Goal: Task Accomplishment & Management: Manage account settings

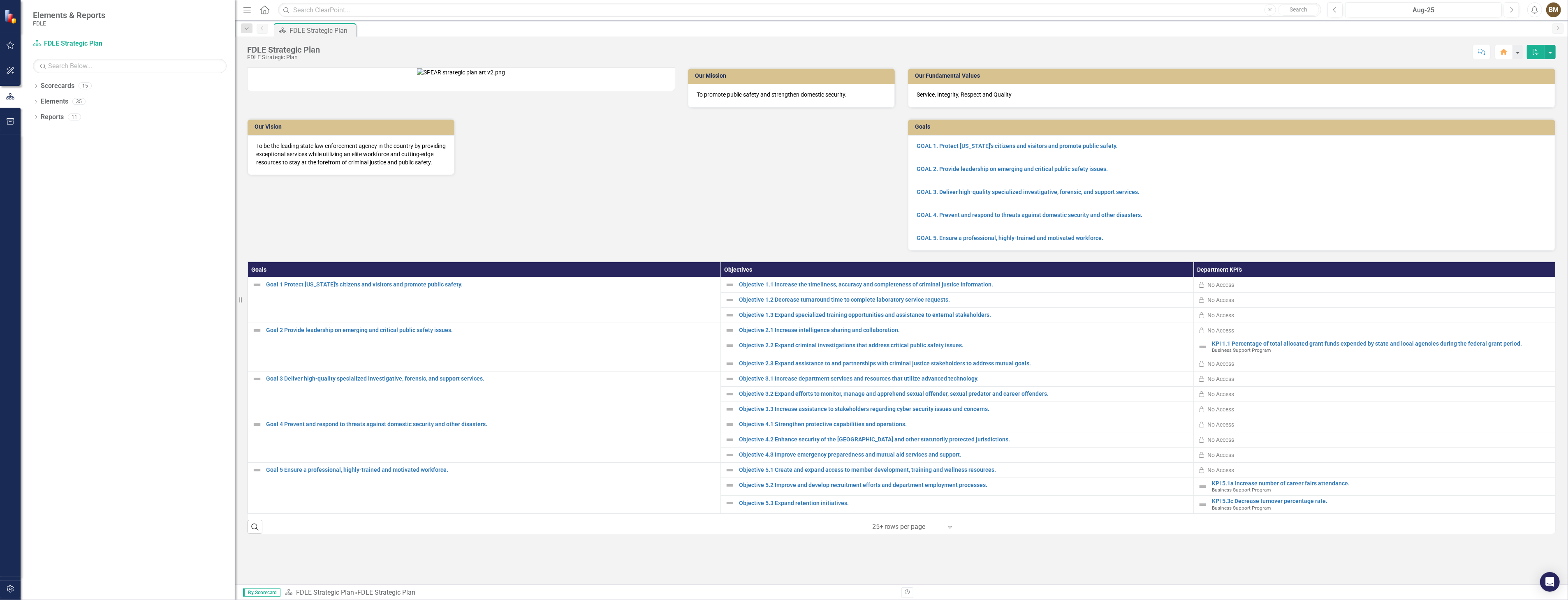
drag, startPoint x: 124, startPoint y: 121, endPoint x: 235, endPoint y: 133, distance: 111.6
click at [235, 133] on div "Resize" at bounding box center [238, 300] width 7 height 600
click at [34, 87] on icon "Dropdown" at bounding box center [36, 87] width 6 height 4
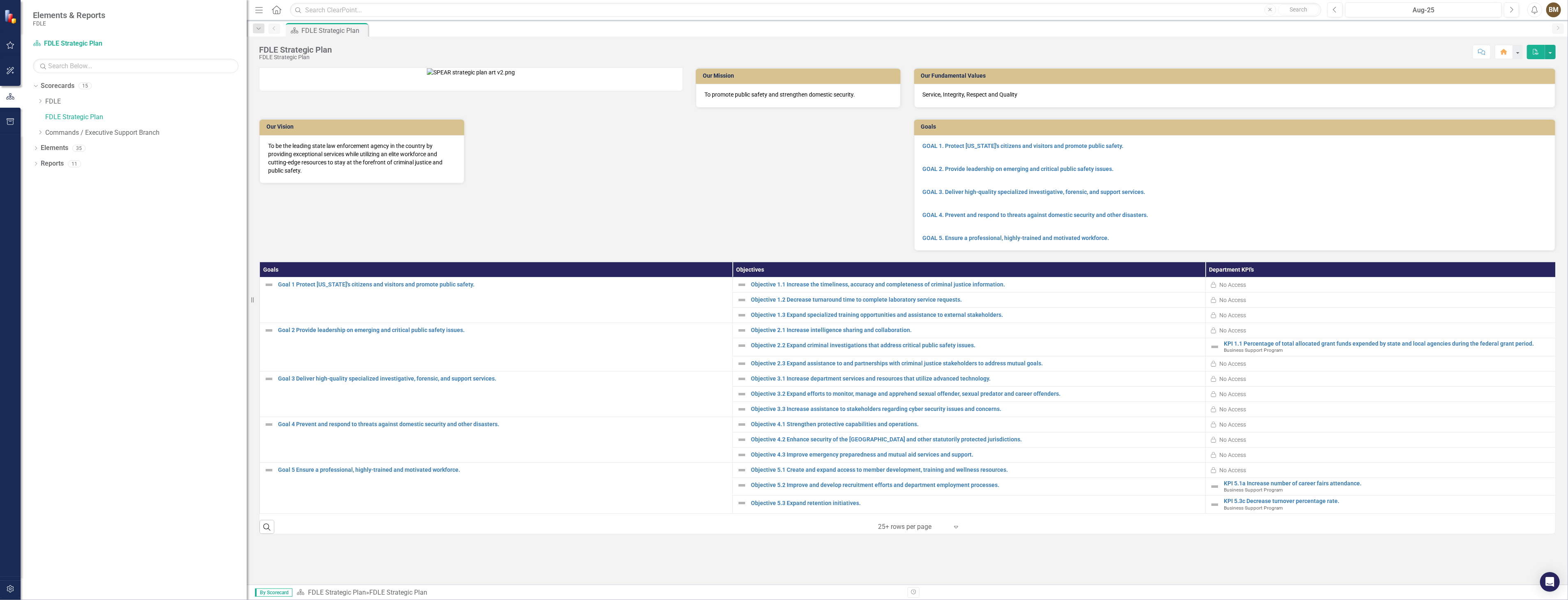
drag, startPoint x: 235, startPoint y: 247, endPoint x: 286, endPoint y: 251, distance: 51.2
click at [286, 251] on div "Elements & Reports FDLE Scorecard FDLE Strategic Plan Search Dropdown Scorecard…" at bounding box center [784, 300] width 1568 height 600
click at [39, 101] on icon "Dropdown" at bounding box center [40, 101] width 6 height 5
click at [49, 119] on icon "Dropdown" at bounding box center [48, 116] width 6 height 5
click at [66, 147] on link "Implementation Plan FY23/24" at bounding box center [154, 147] width 185 height 9
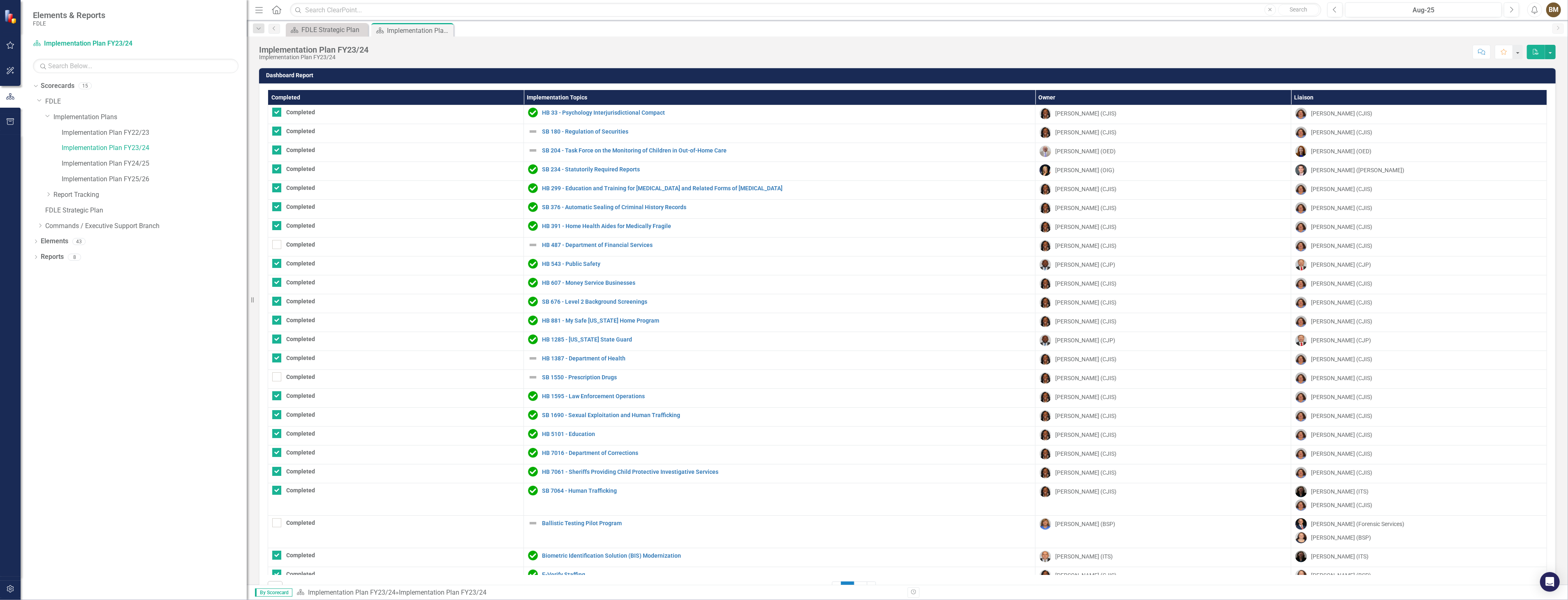
click at [1205, 55] on div "Score: N/A Aug-25 Completed Comment Favorite PDF" at bounding box center [963, 52] width 1183 height 14
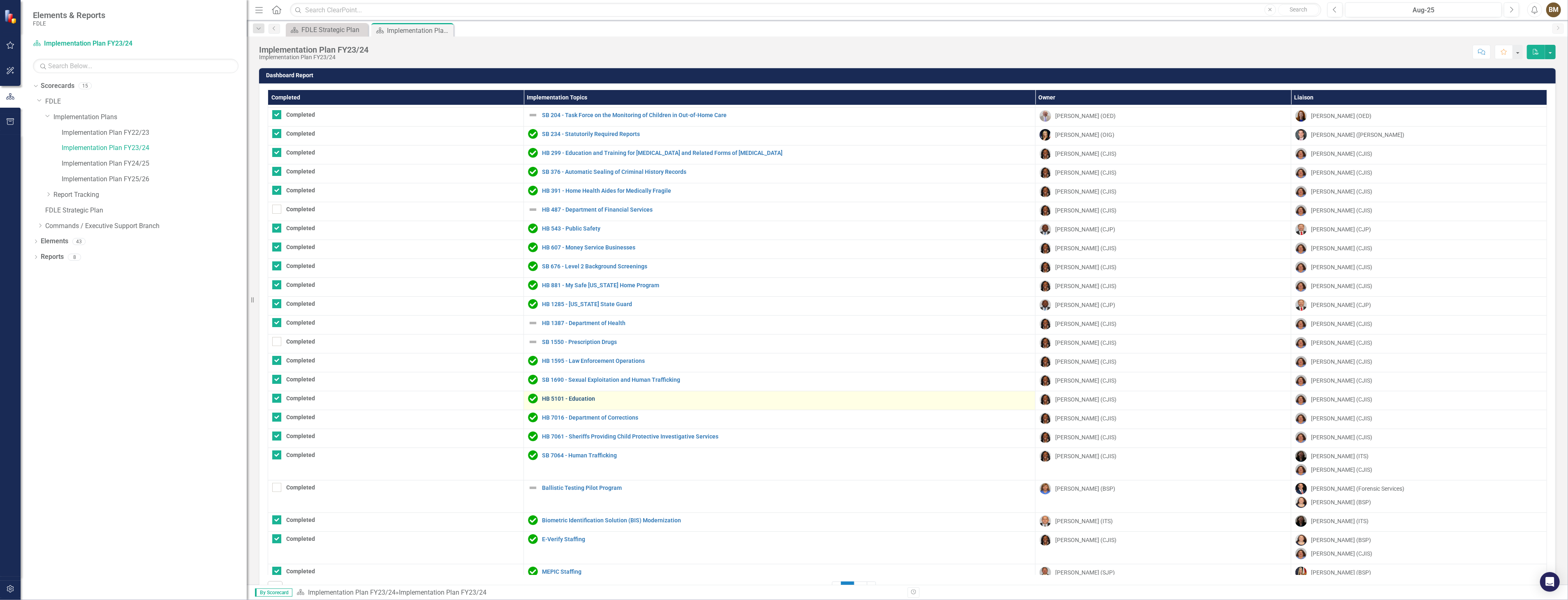
scroll to position [71, 0]
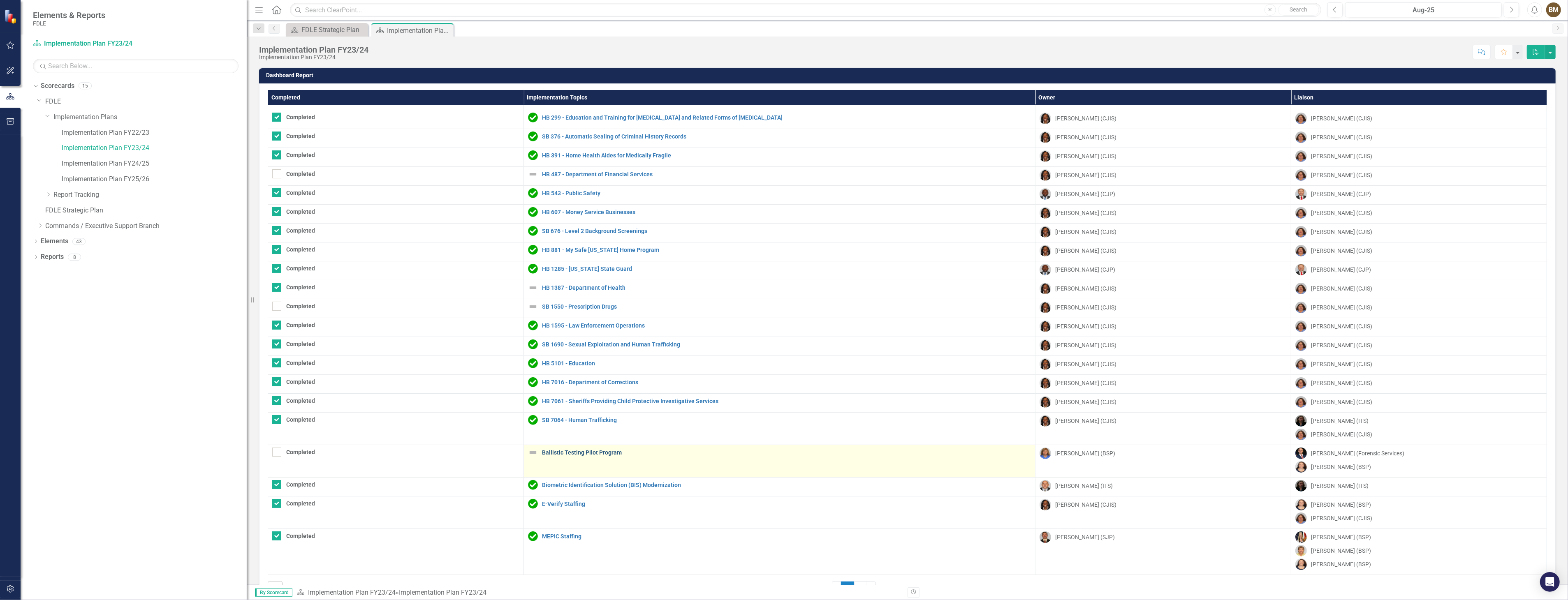
click at [572, 453] on link "Ballistic Testing Pilot Program" at bounding box center [787, 453] width 489 height 6
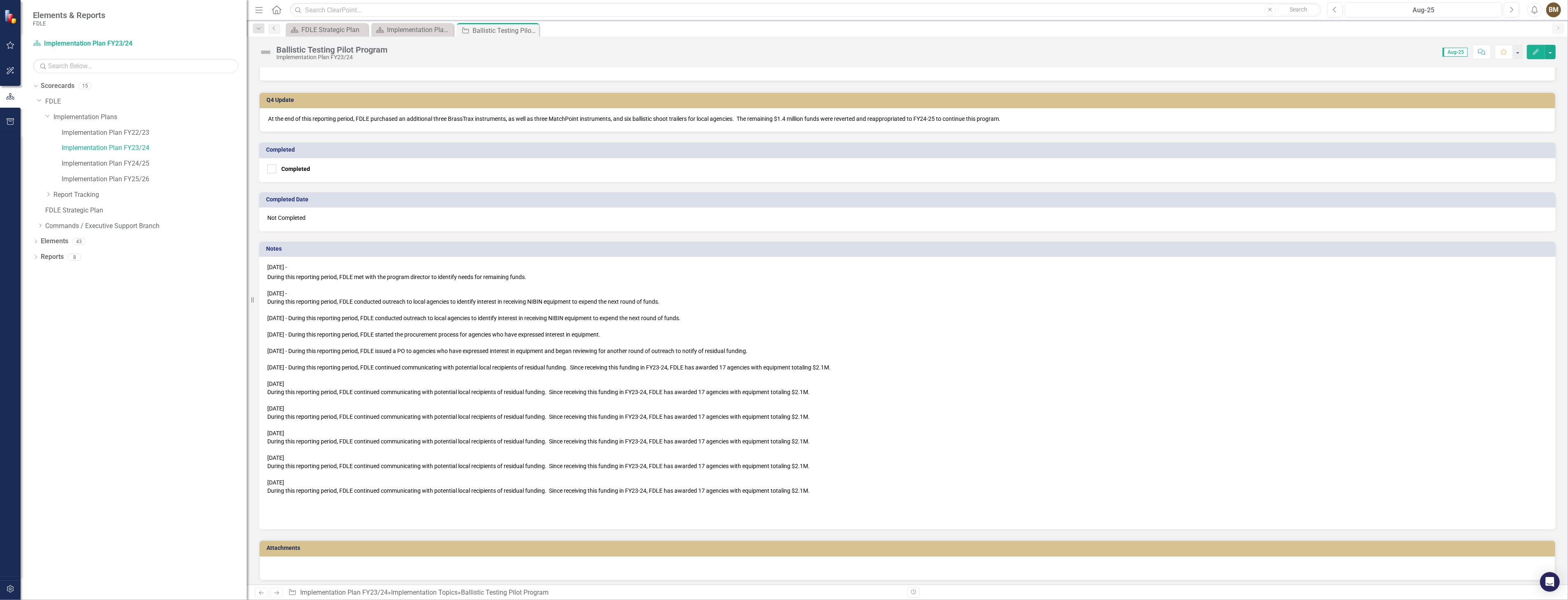
scroll to position [376, 0]
click at [840, 479] on div "[DATE]" at bounding box center [907, 481] width 1280 height 8
click at [821, 486] on div "During this reporting period, FDLE continued communicating with potential local…" at bounding box center [907, 490] width 1280 height 8
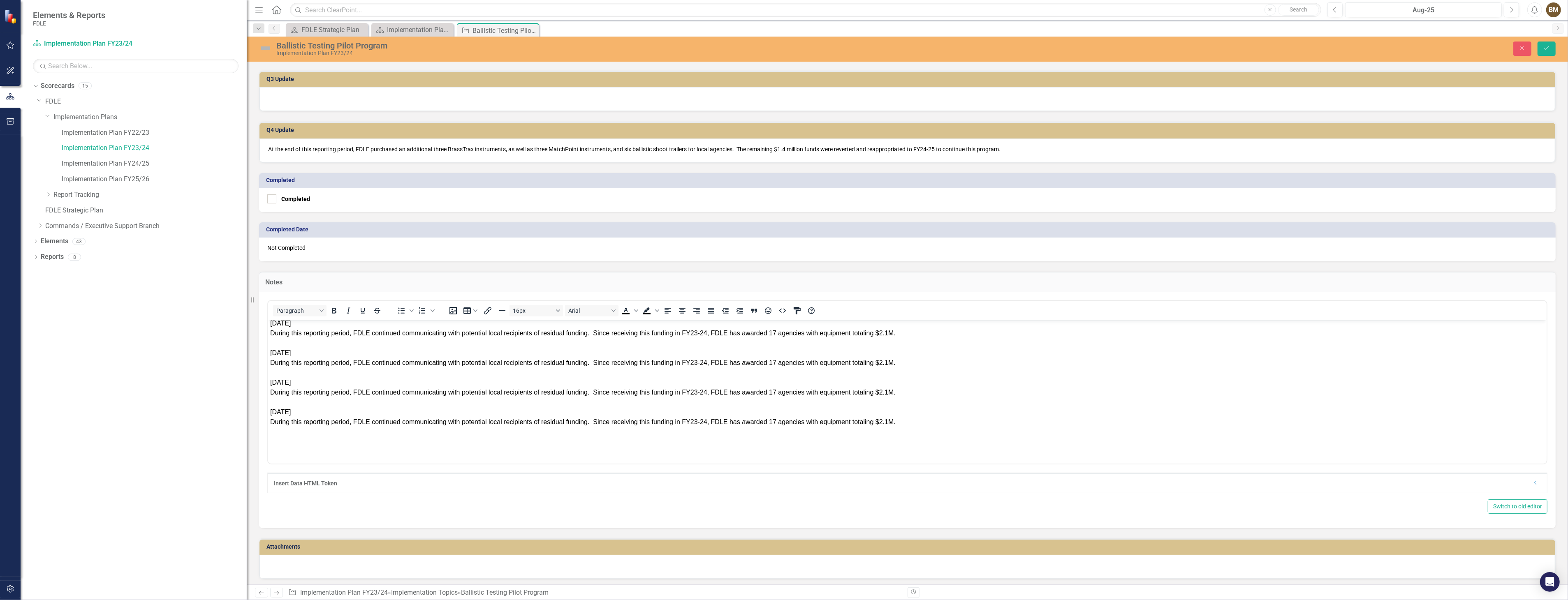
scroll to position [179, 0]
click at [912, 418] on div "During this reporting period, FDLE continued communicating with potential local…" at bounding box center [906, 421] width 1274 height 10
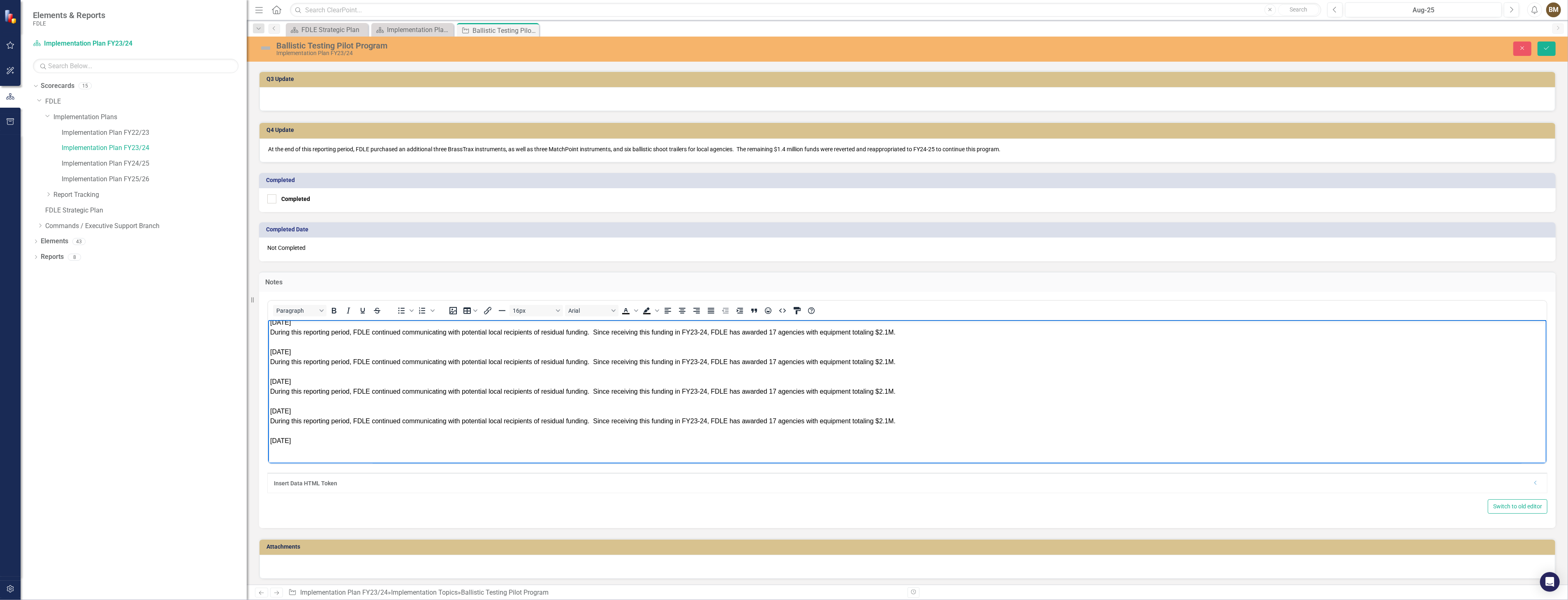
click at [318, 447] on div "Rich Text Area. Press ALT-0 for help." at bounding box center [906, 450] width 1274 height 10
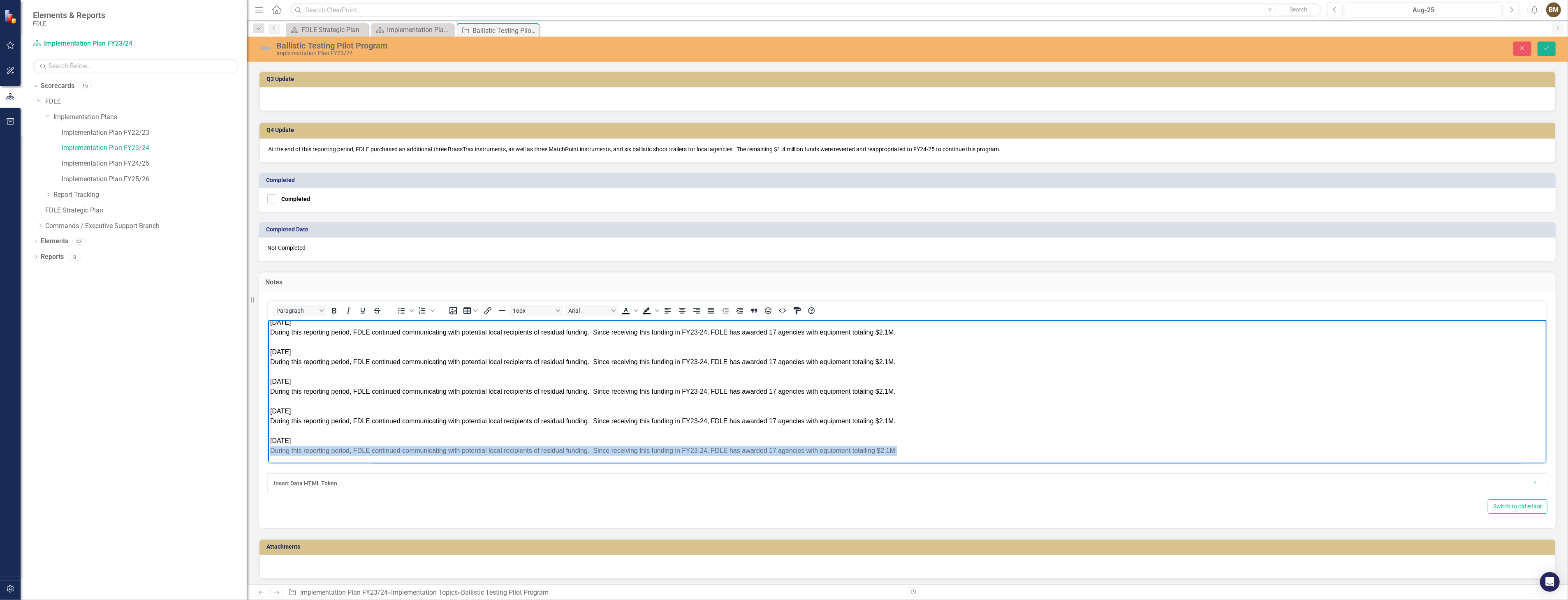
drag, startPoint x: 270, startPoint y: 450, endPoint x: 914, endPoint y: 451, distance: 644.0
click at [914, 451] on div "During this reporting period, FDLE continued communicating with potential local…" at bounding box center [906, 450] width 1274 height 10
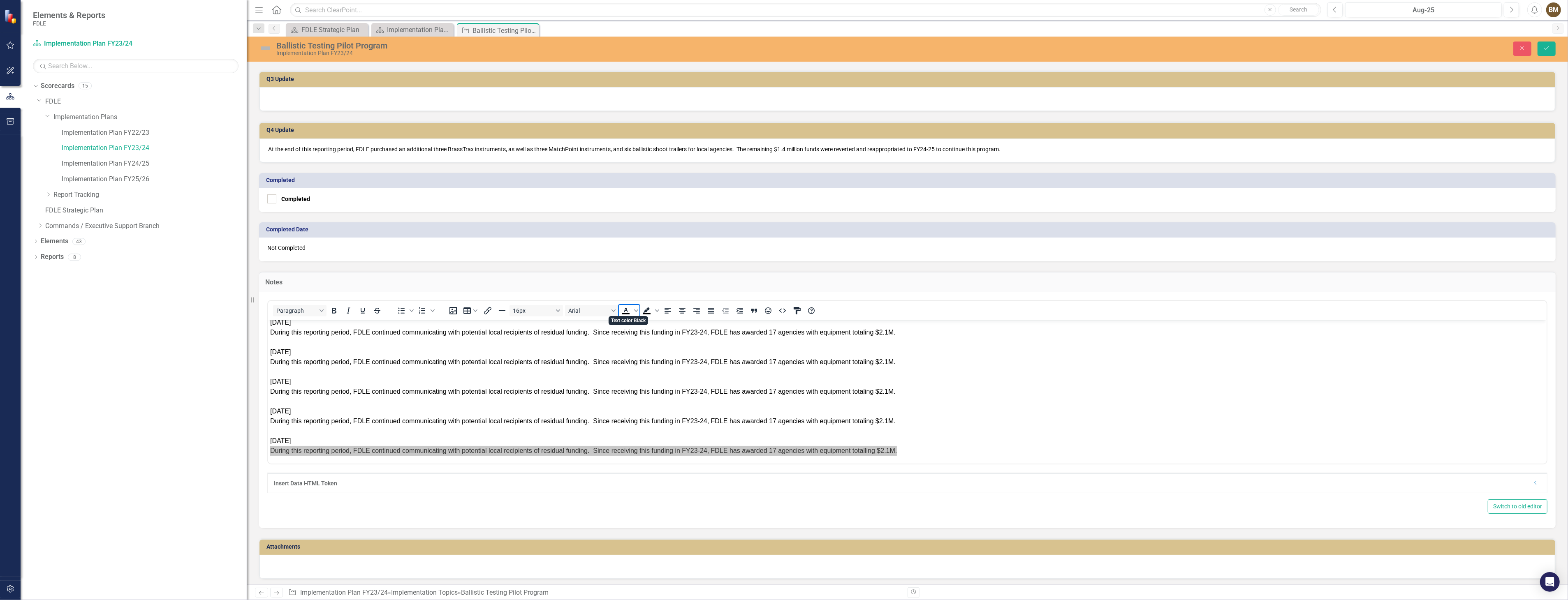
click at [623, 307] on icon "Text color Black" at bounding box center [626, 311] width 10 height 10
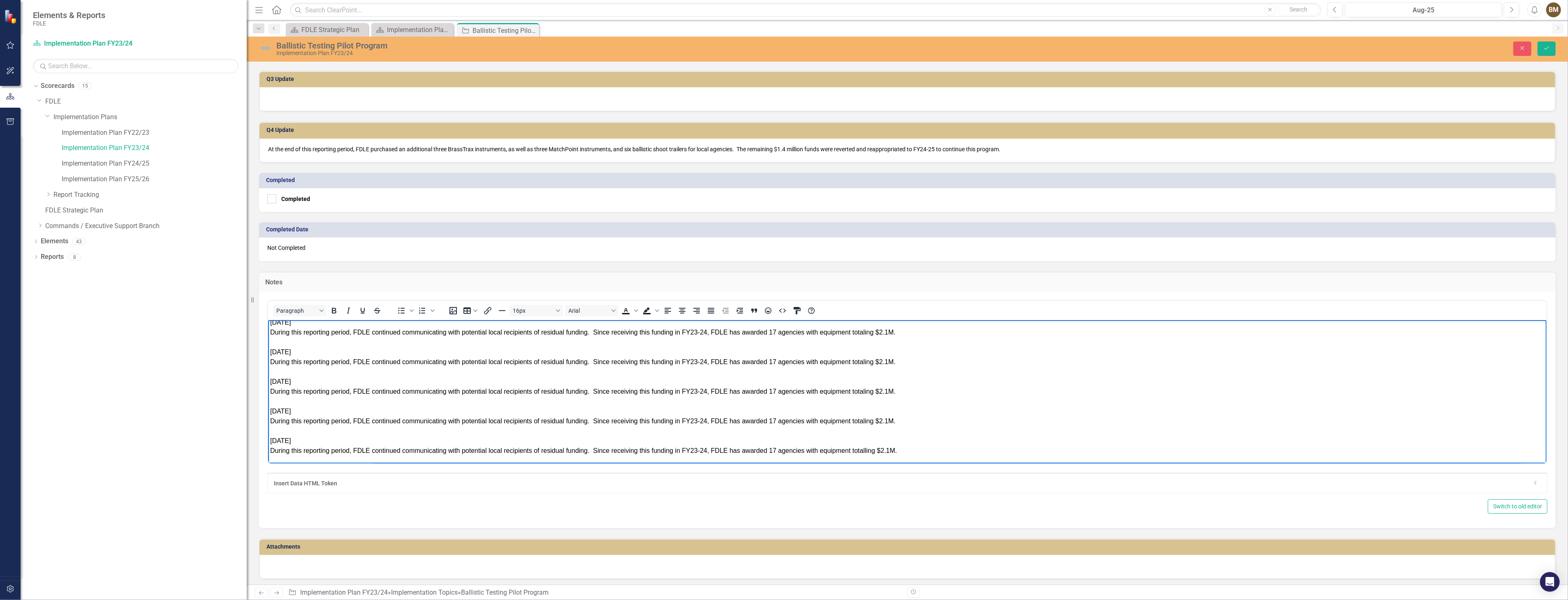
click at [815, 450] on span "During this reporting period, FDLE continued communicating with potential local…" at bounding box center [583, 450] width 627 height 7
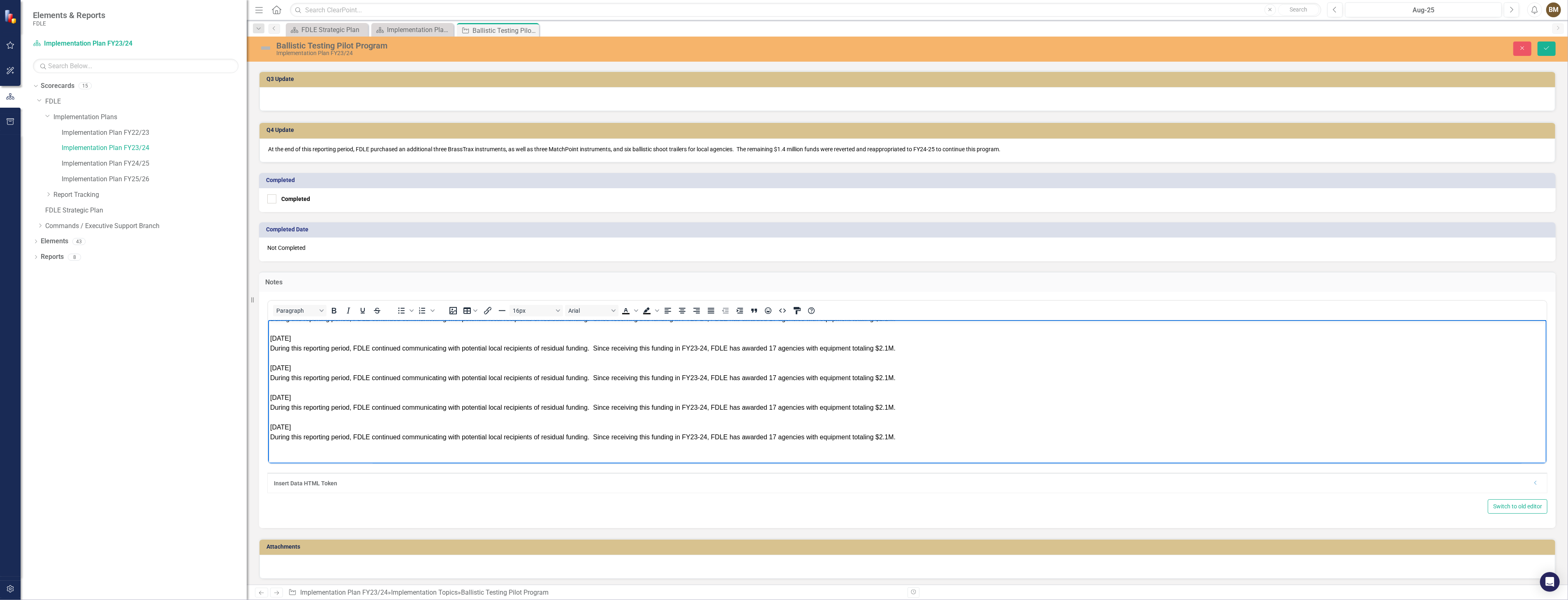
scroll to position [198, 0]
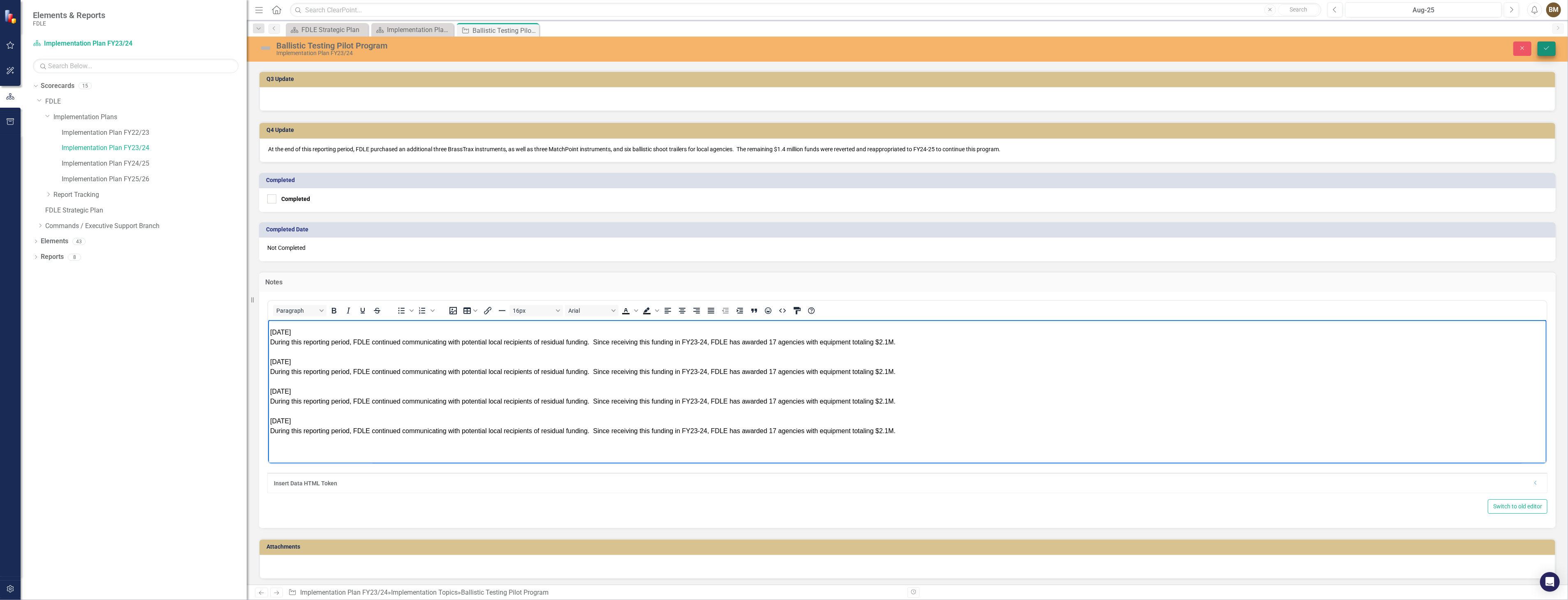
click at [1549, 45] on icon "Save" at bounding box center [1546, 48] width 7 height 6
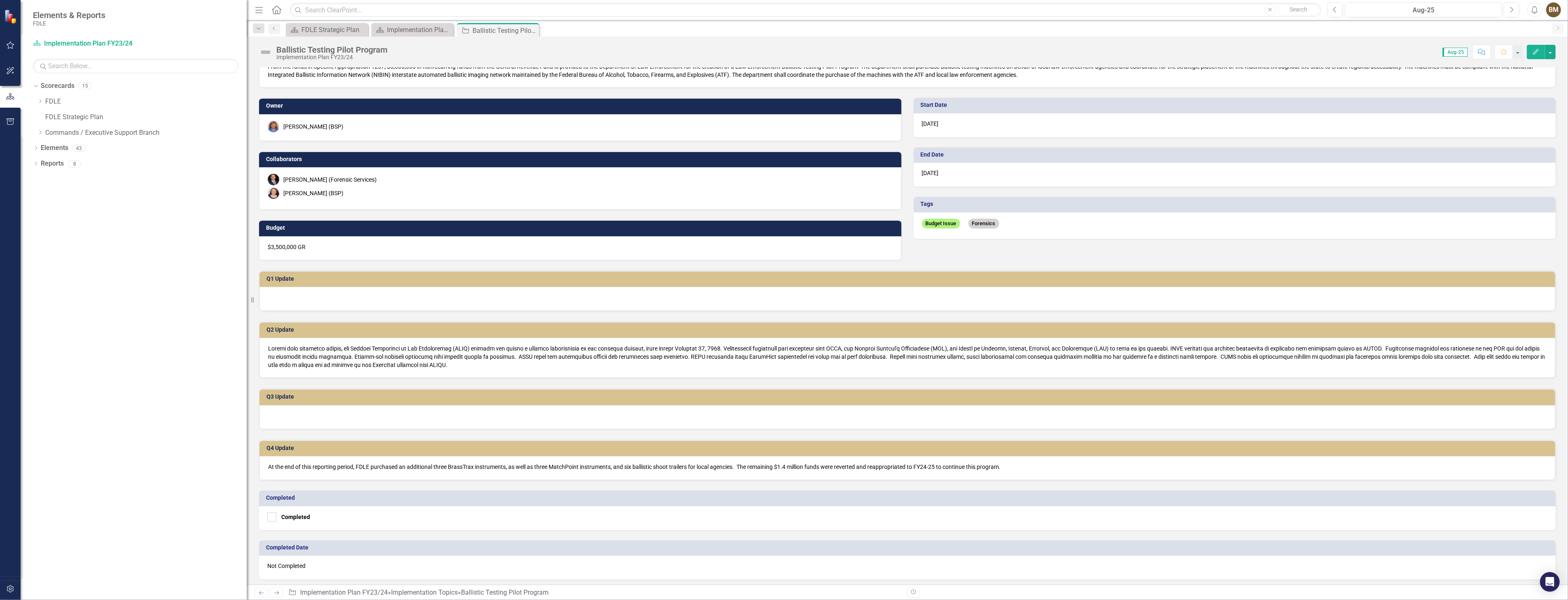
scroll to position [0, 0]
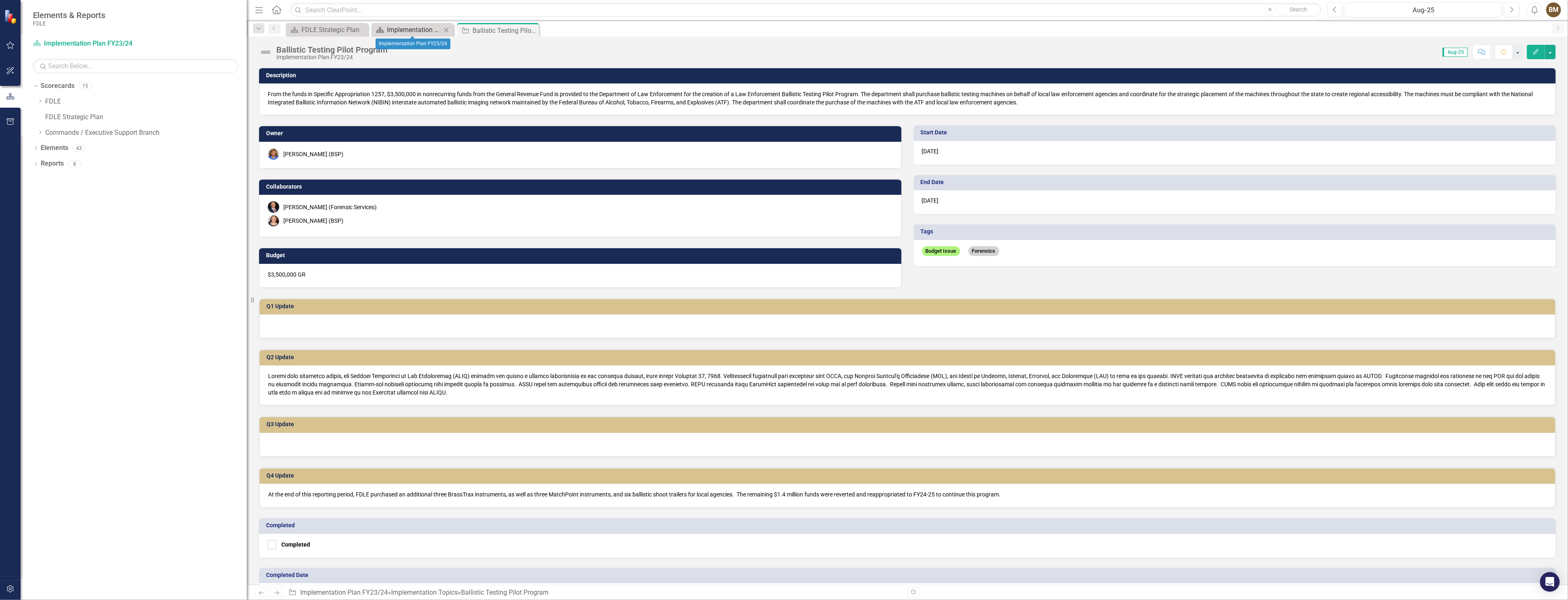
click at [434, 29] on div "Implementation Plan FY23/24" at bounding box center [414, 30] width 55 height 10
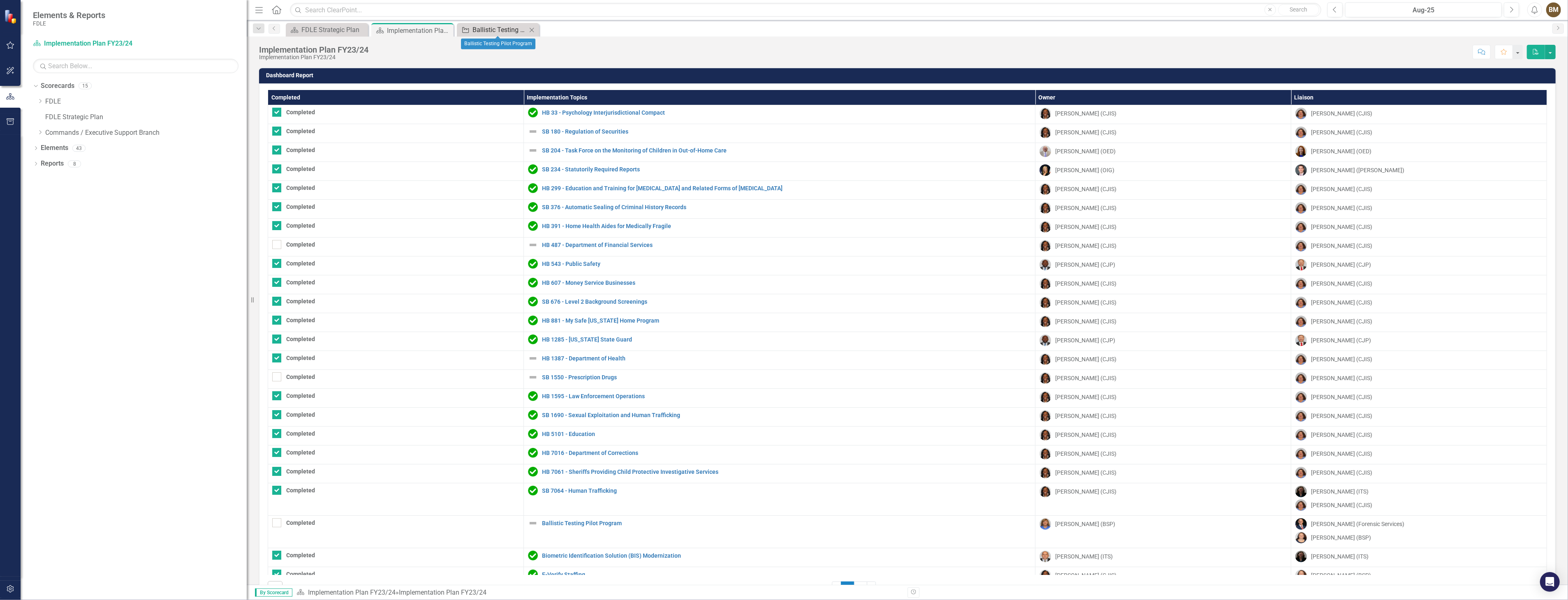
click at [489, 29] on div "Ballistic Testing Pilot Program" at bounding box center [499, 30] width 55 height 10
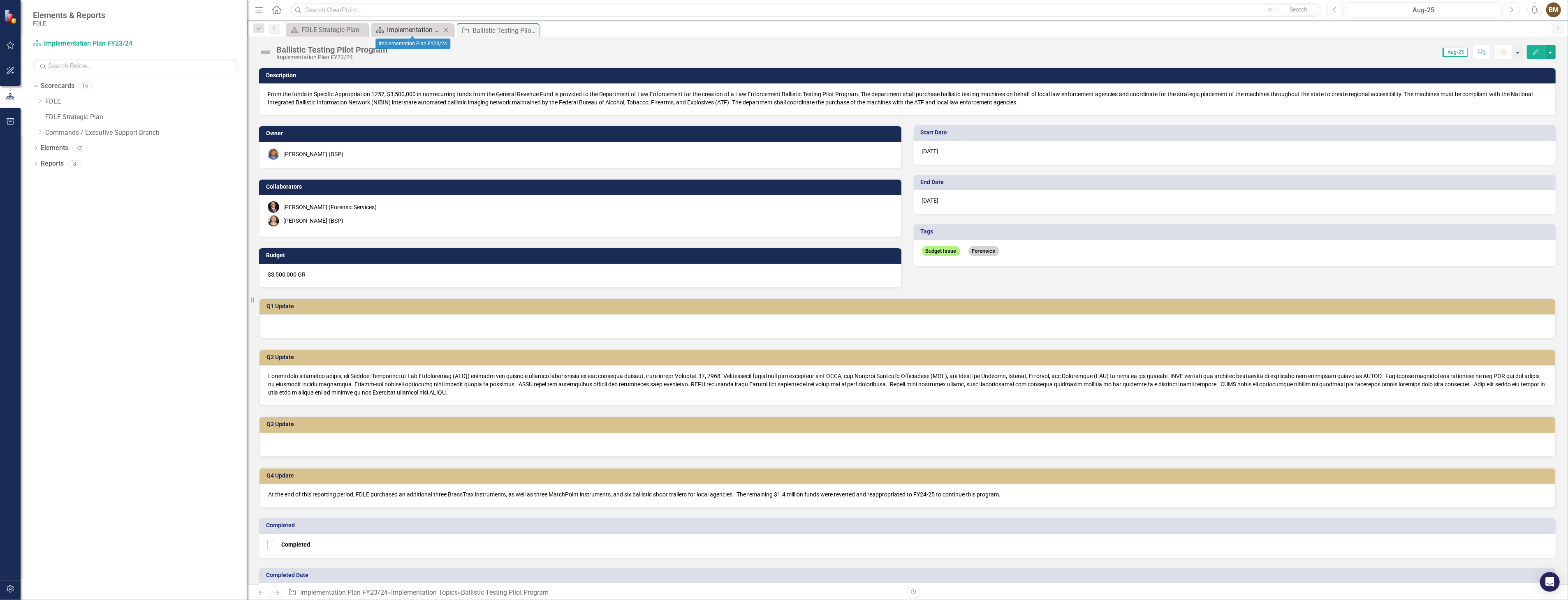
click at [409, 28] on div "Implementation Plan FY23/24" at bounding box center [414, 30] width 55 height 10
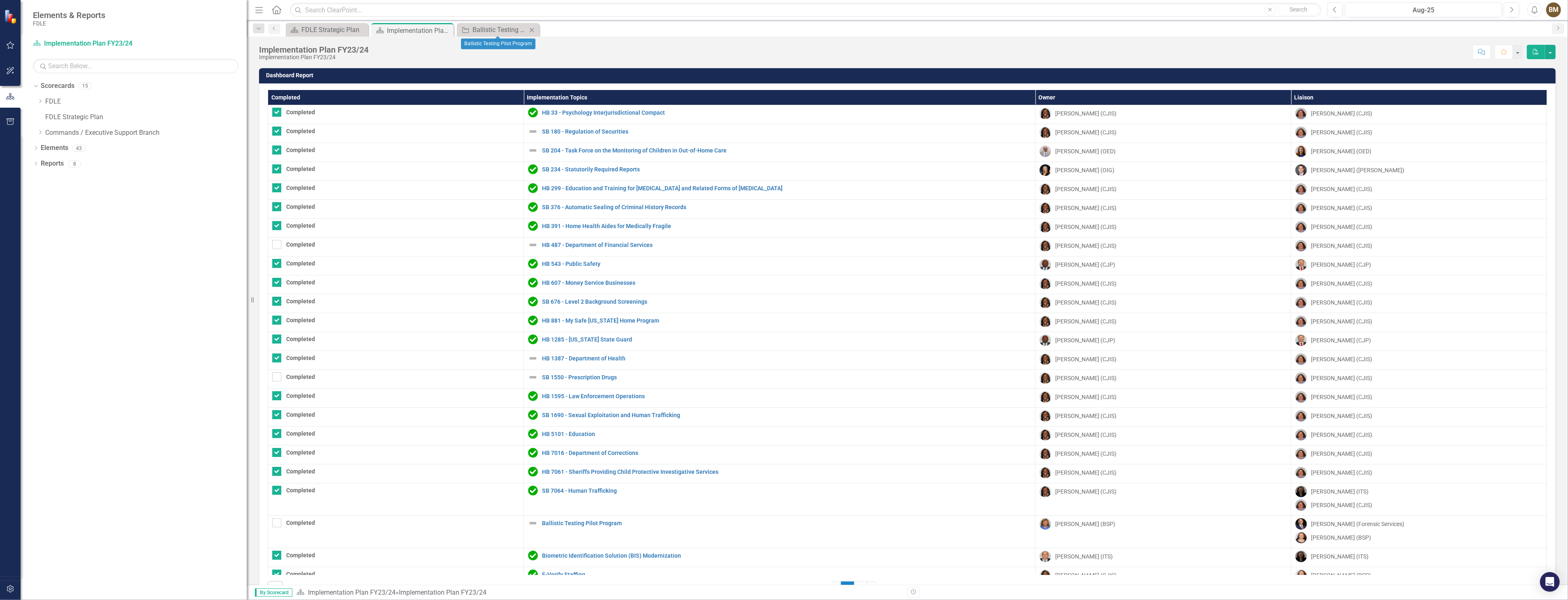
click at [532, 30] on icon at bounding box center [532, 30] width 4 height 4
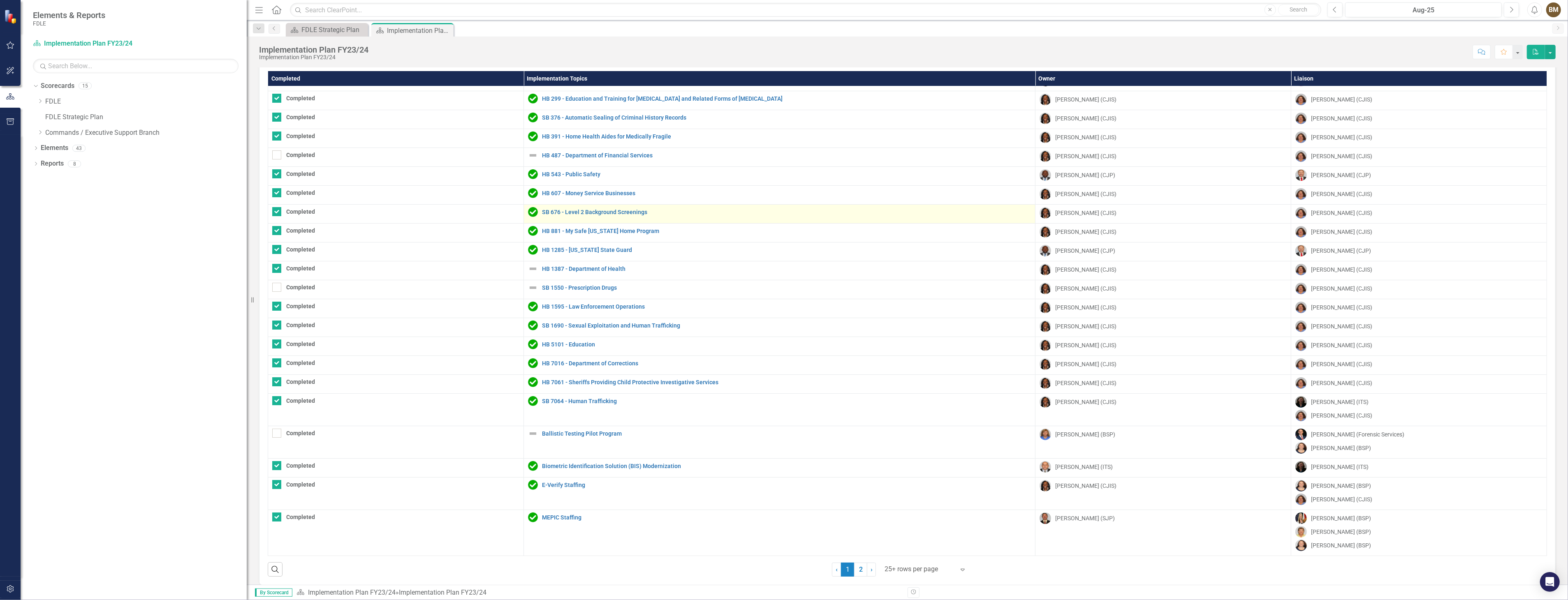
scroll to position [27, 0]
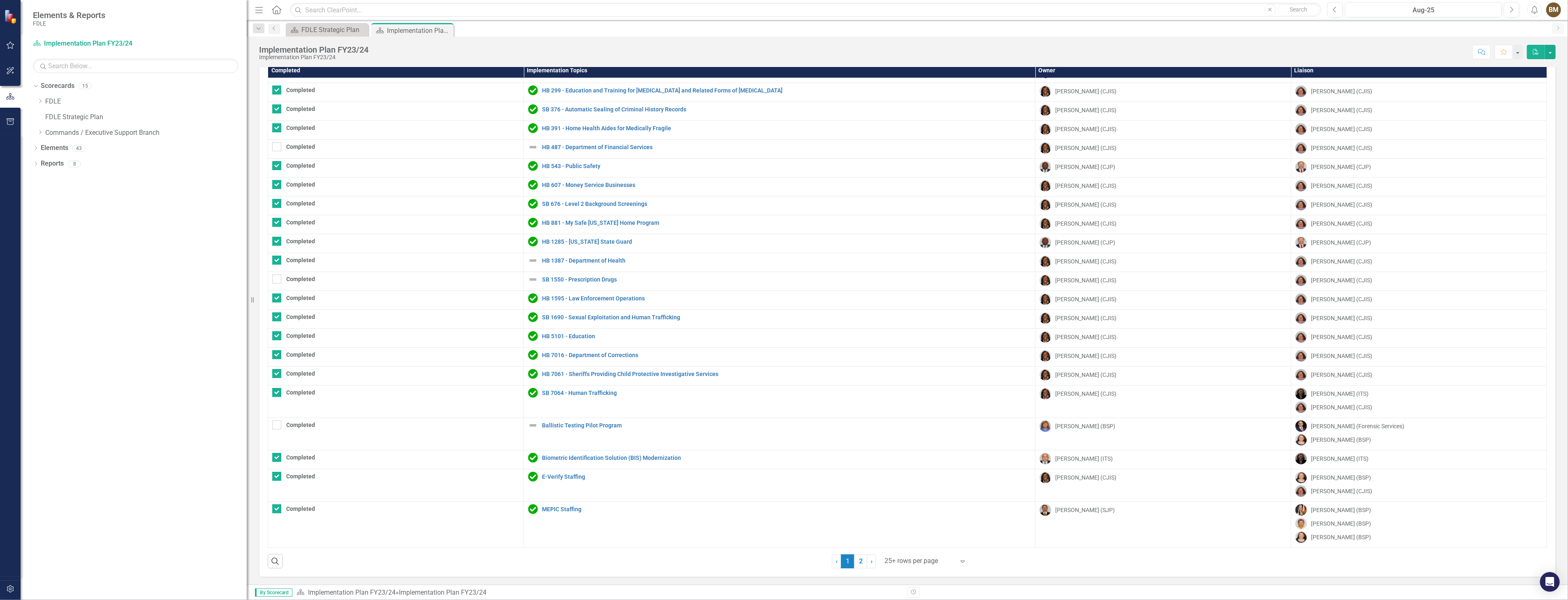
click at [960, 559] on icon "Expand" at bounding box center [962, 561] width 8 height 7
click at [906, 543] on div "Display All Rows" at bounding box center [924, 546] width 77 height 9
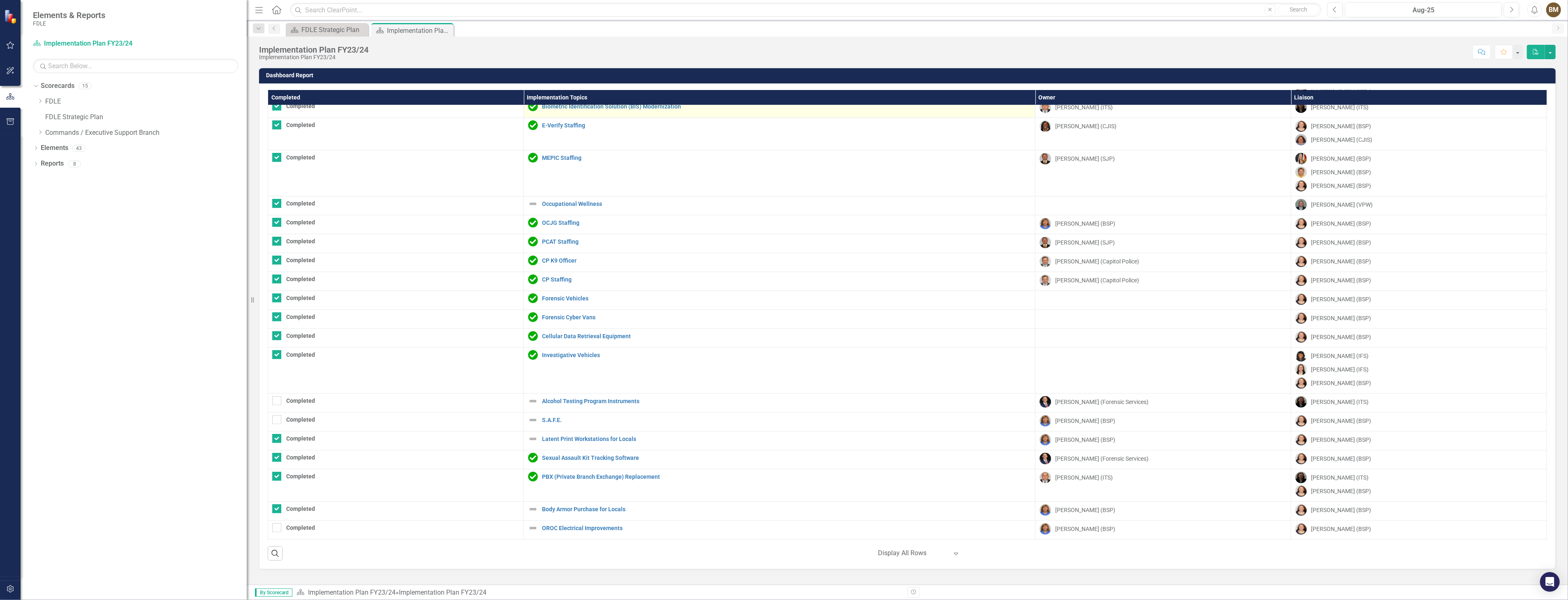
scroll to position [487, 0]
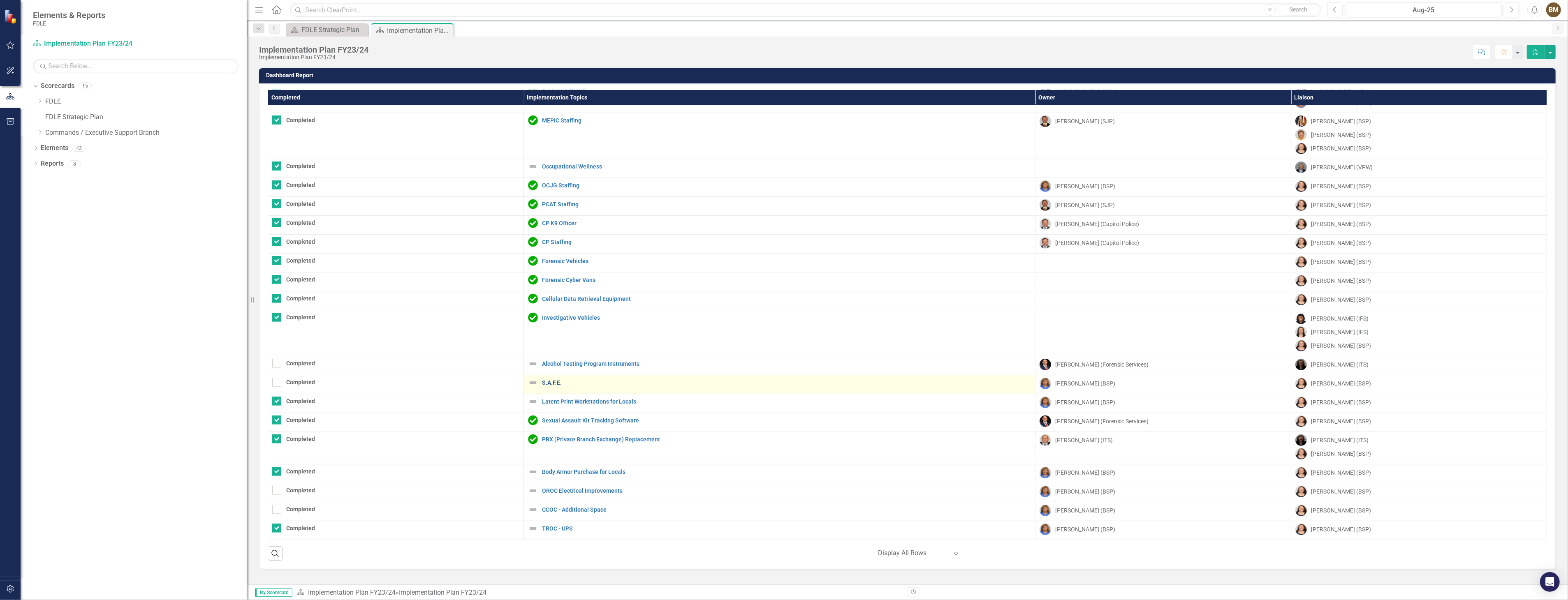
click at [550, 380] on link "S.A.F.E." at bounding box center [787, 383] width 489 height 6
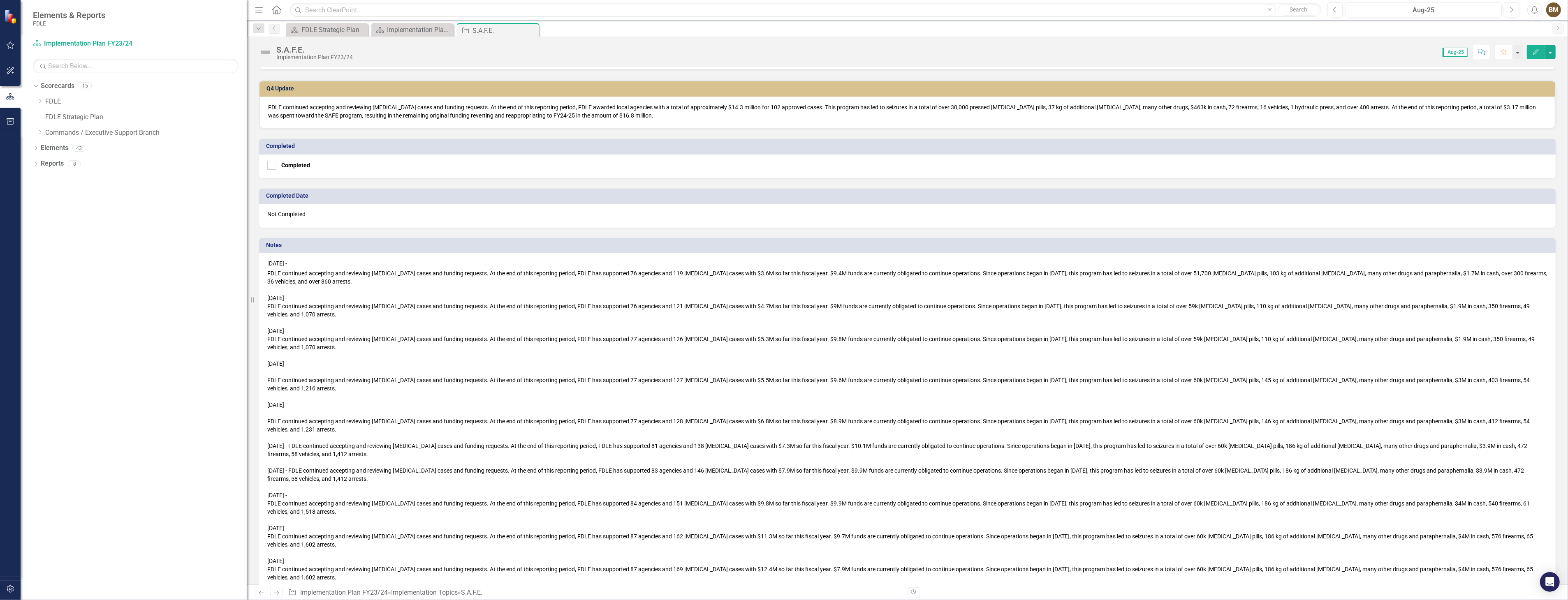
scroll to position [423, 0]
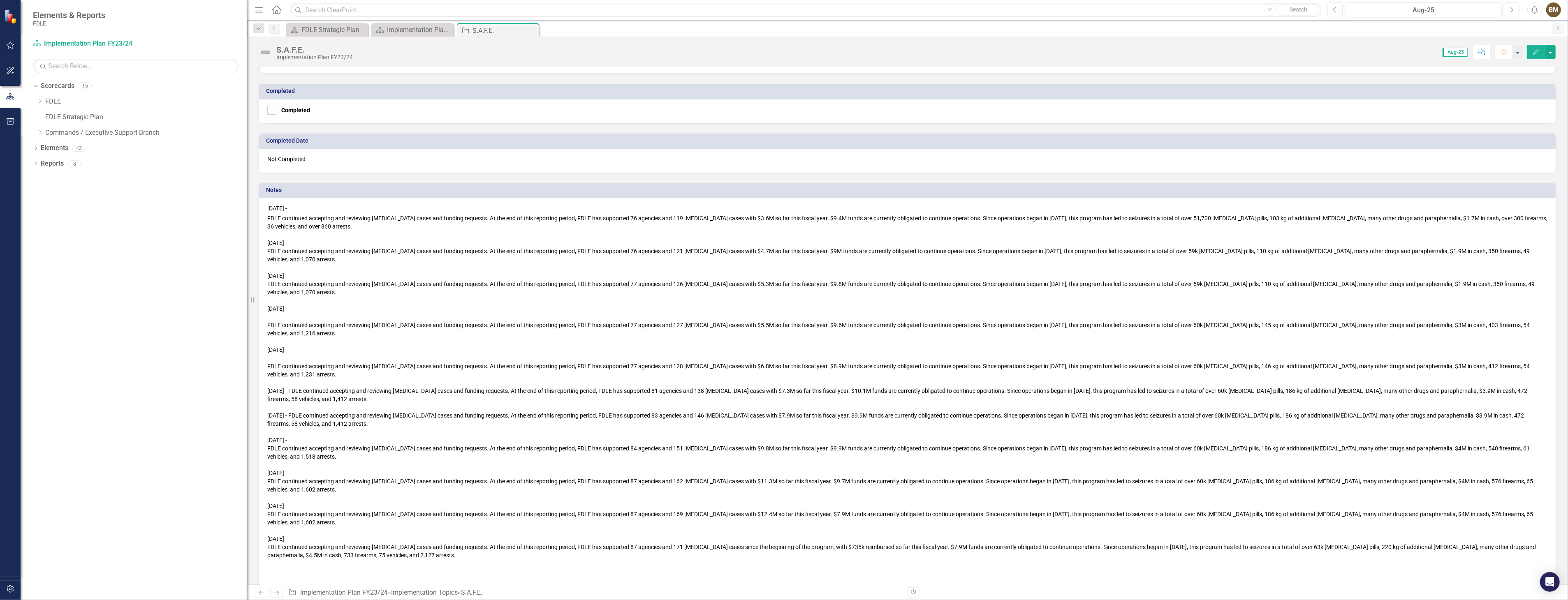
click at [425, 559] on div at bounding box center [907, 563] width 1280 height 8
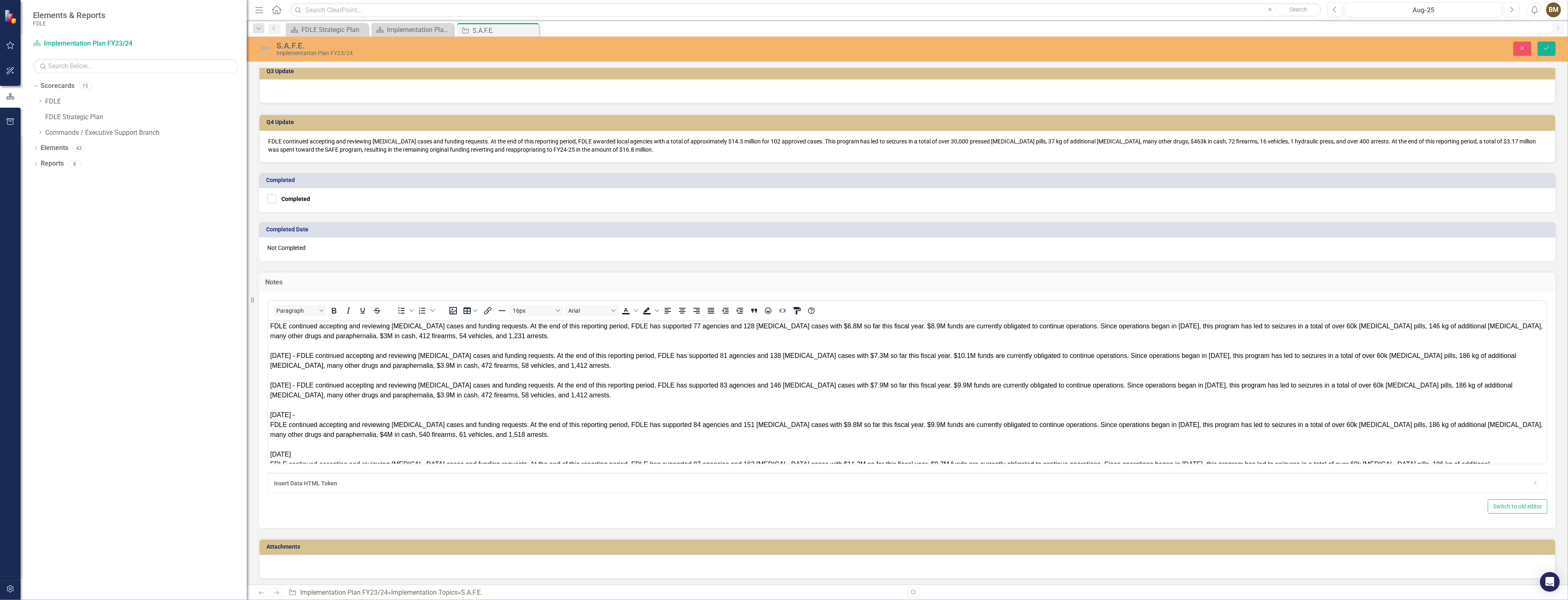
scroll to position [317, 0]
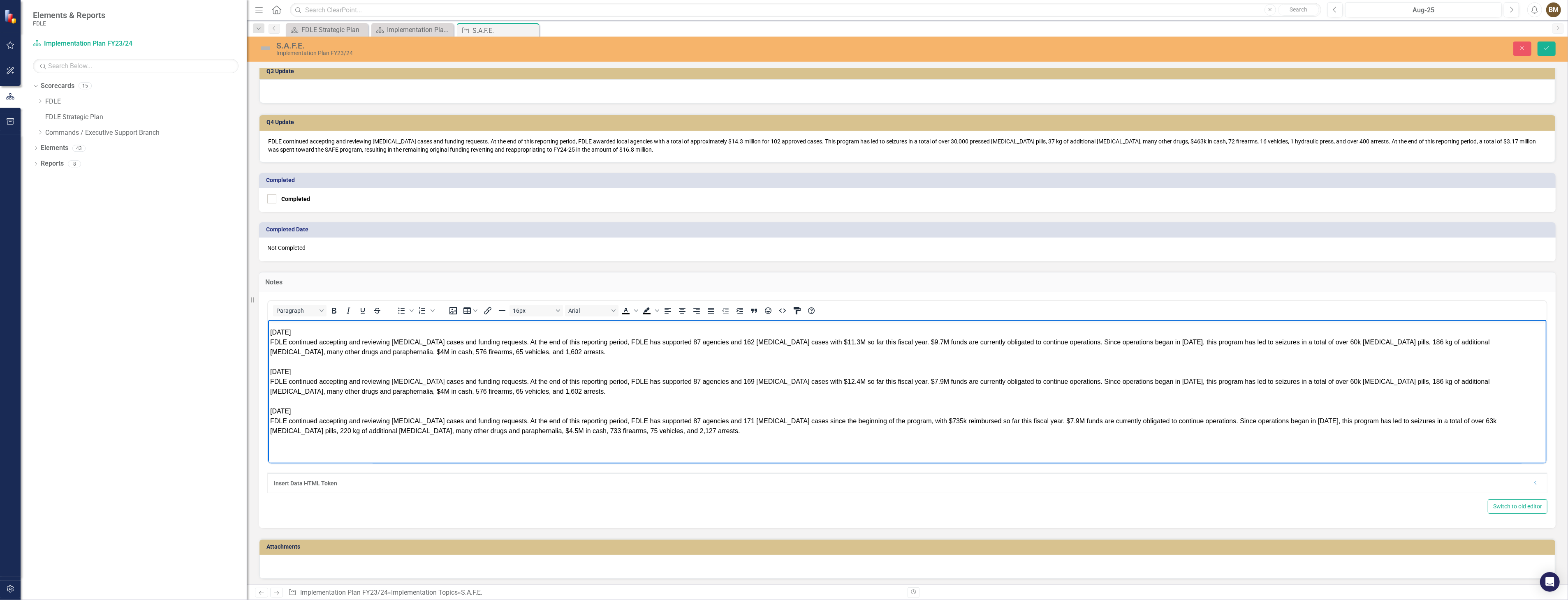
click at [623, 428] on div "FDLE continued accepting and reviewing [MEDICAL_DATA] cases and funding request…" at bounding box center [906, 425] width 1274 height 20
click at [336, 456] on div "Rich Text Area. Press ALT-0 for help." at bounding box center [906, 461] width 1274 height 10
click at [308, 447] on div "[DATE]" at bounding box center [906, 450] width 1274 height 10
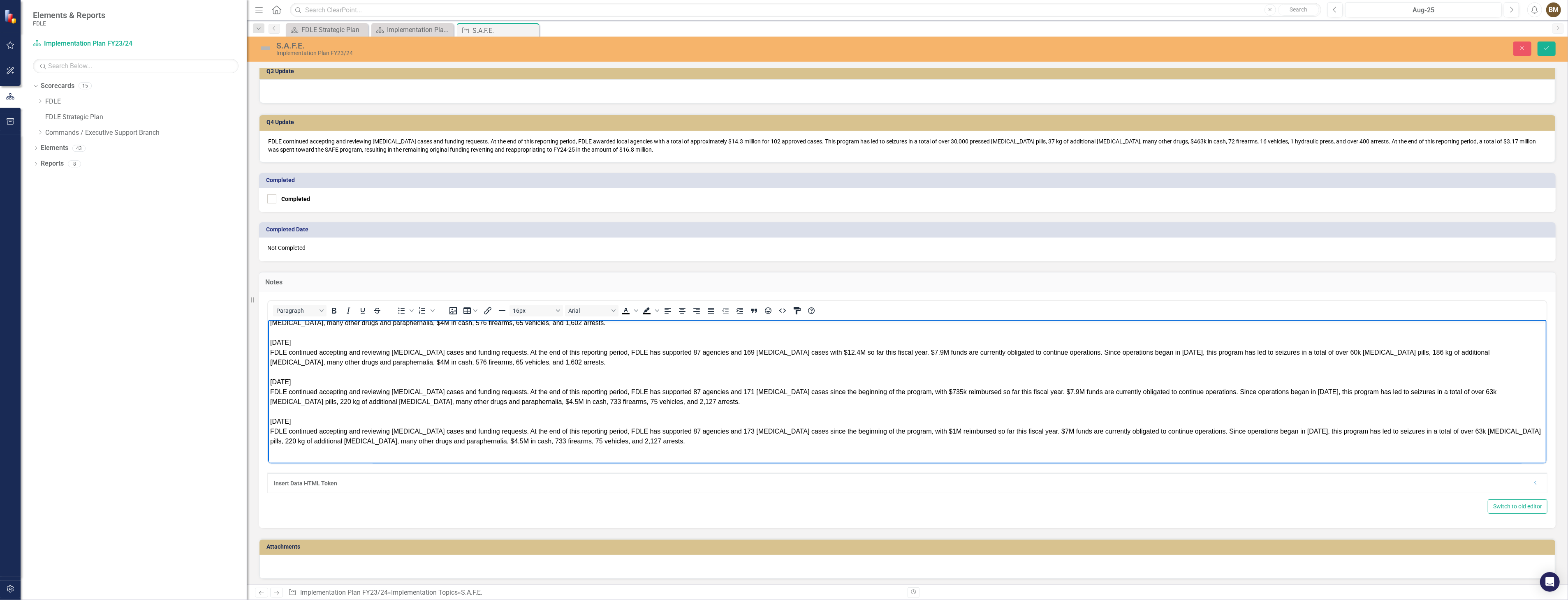
scroll to position [356, 0]
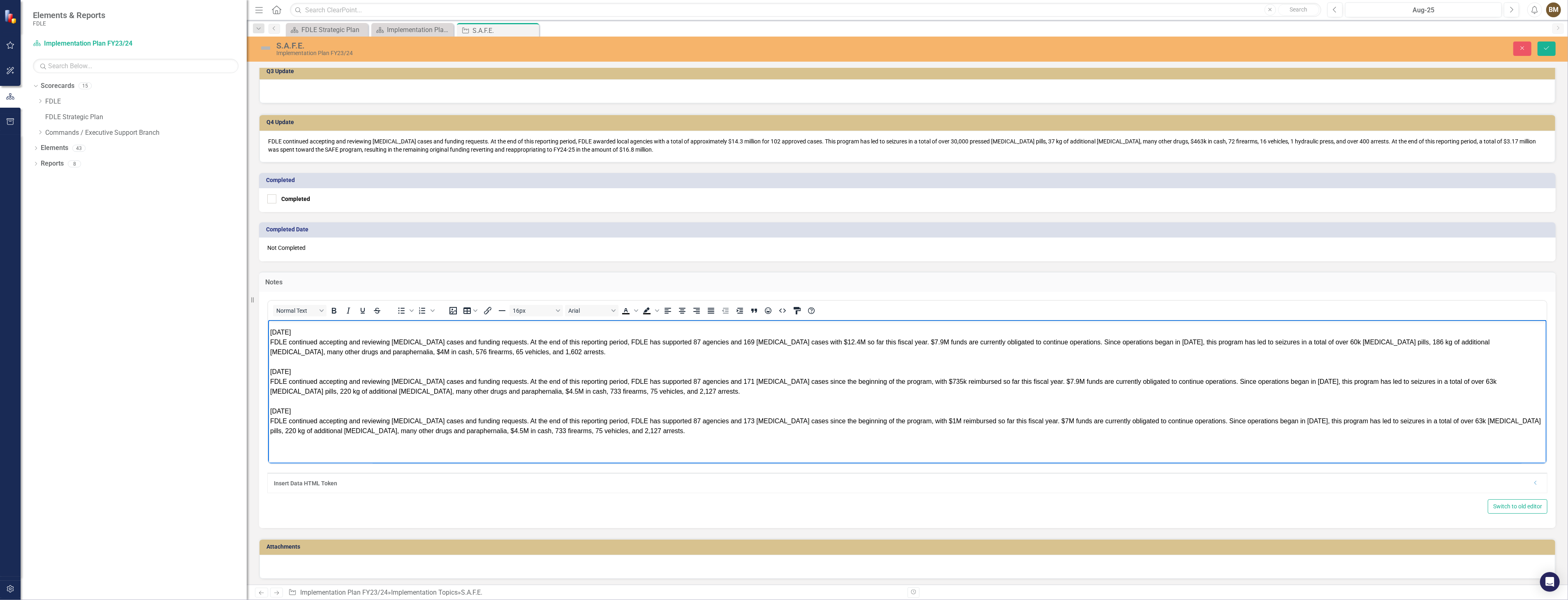
click at [631, 453] on p "Rich Text Area. Press ALT-0 for help." at bounding box center [906, 450] width 1274 height 10
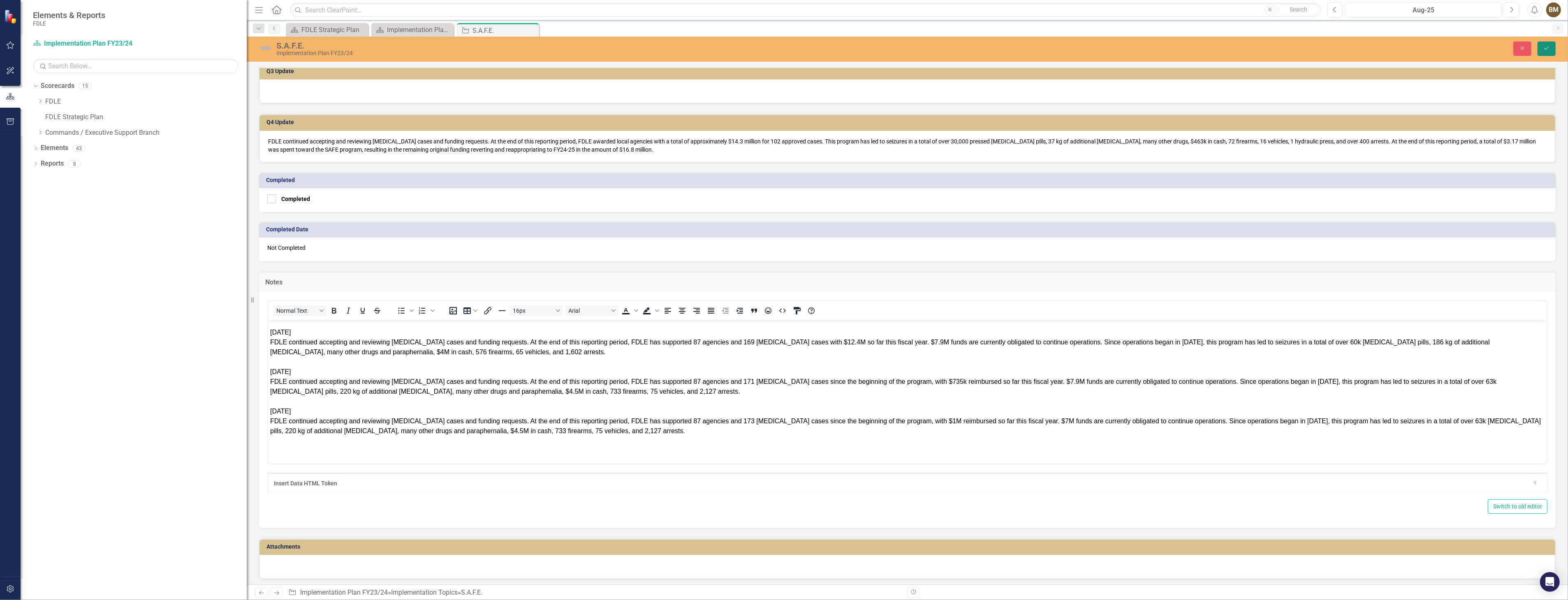
click at [1545, 49] on icon "Save" at bounding box center [1546, 48] width 7 height 6
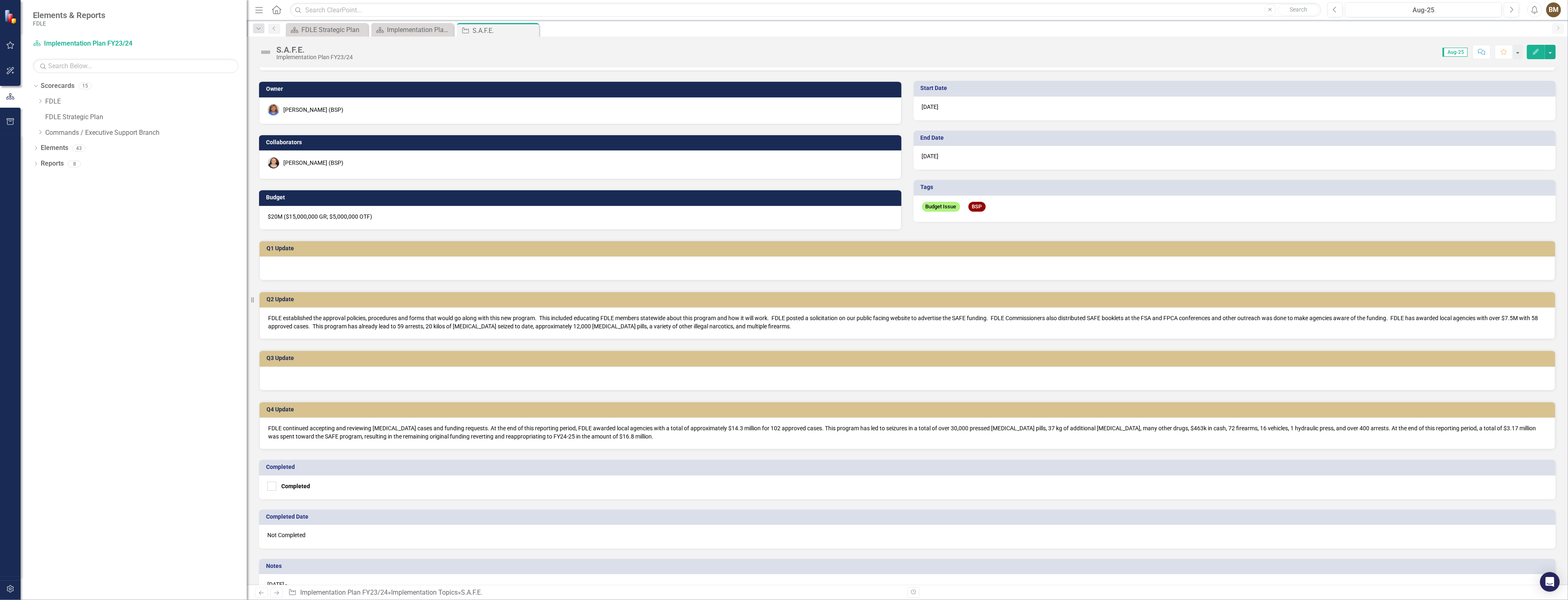
scroll to position [0, 0]
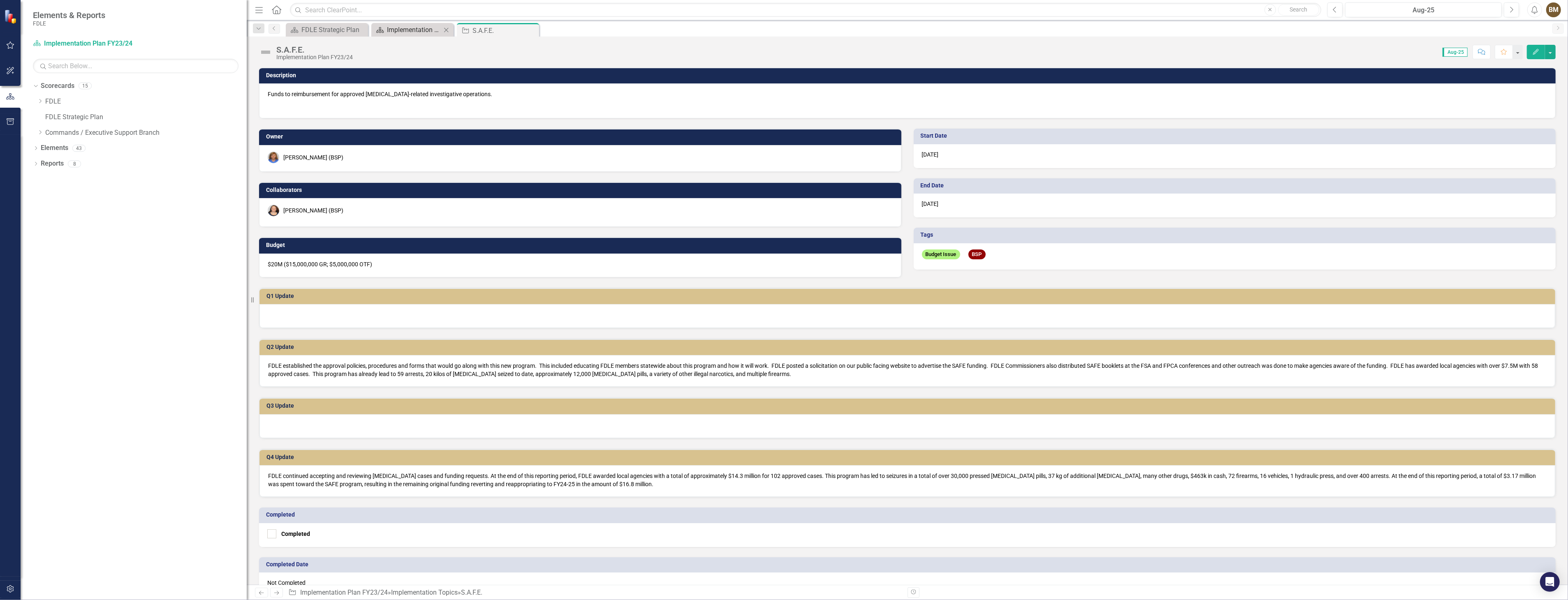
click at [408, 28] on div "Implementation Plan FY23/24" at bounding box center [414, 30] width 55 height 10
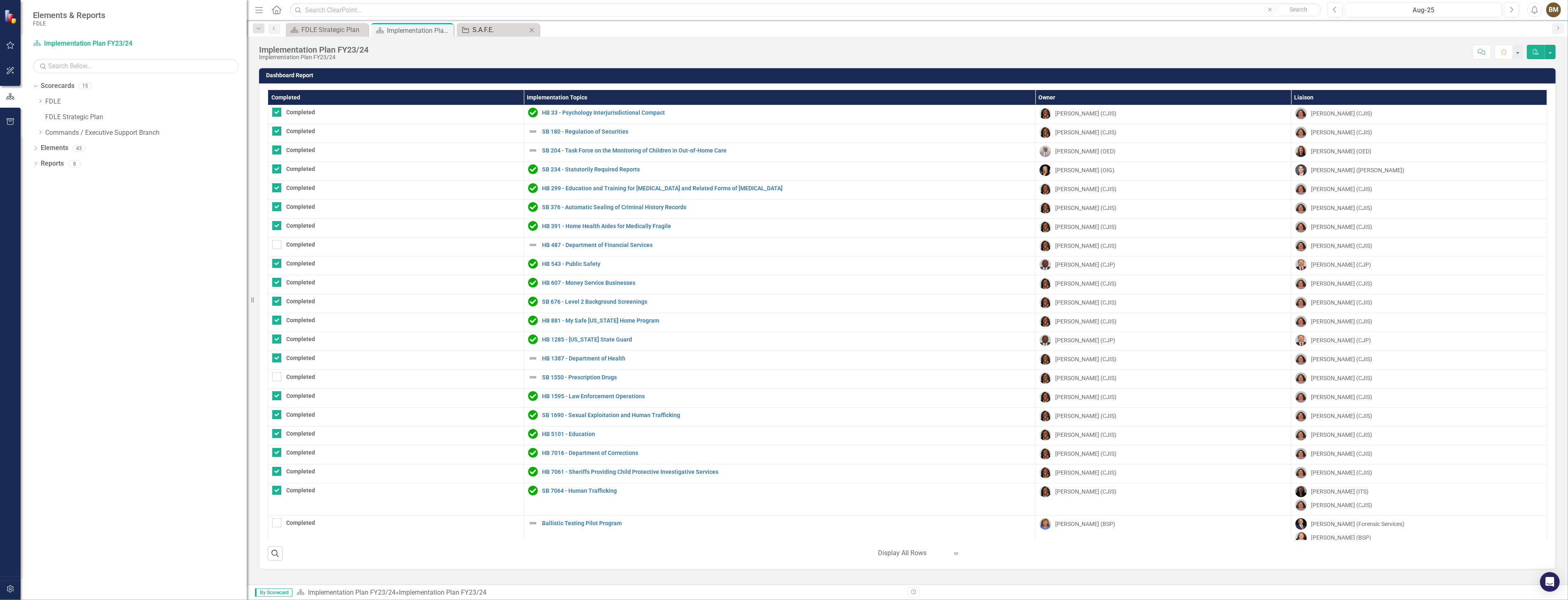
click at [496, 30] on div "S.A.F.E." at bounding box center [499, 30] width 55 height 10
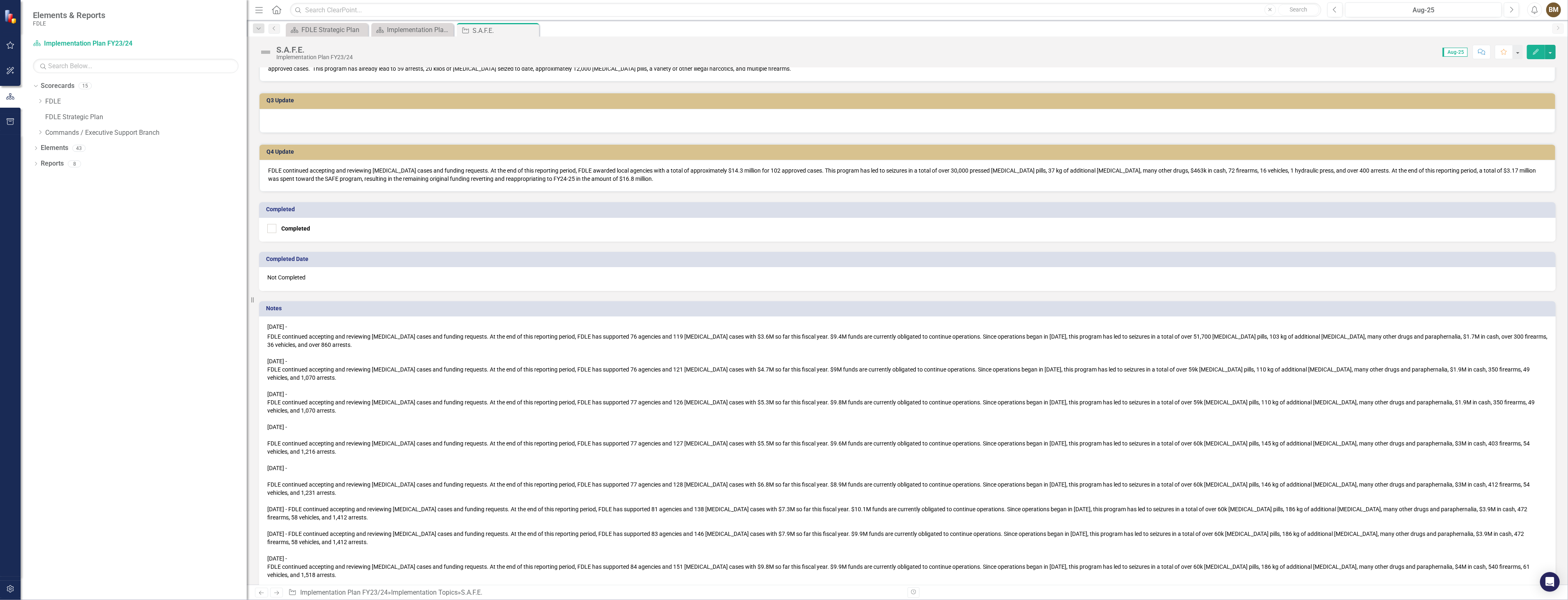
scroll to position [456, 0]
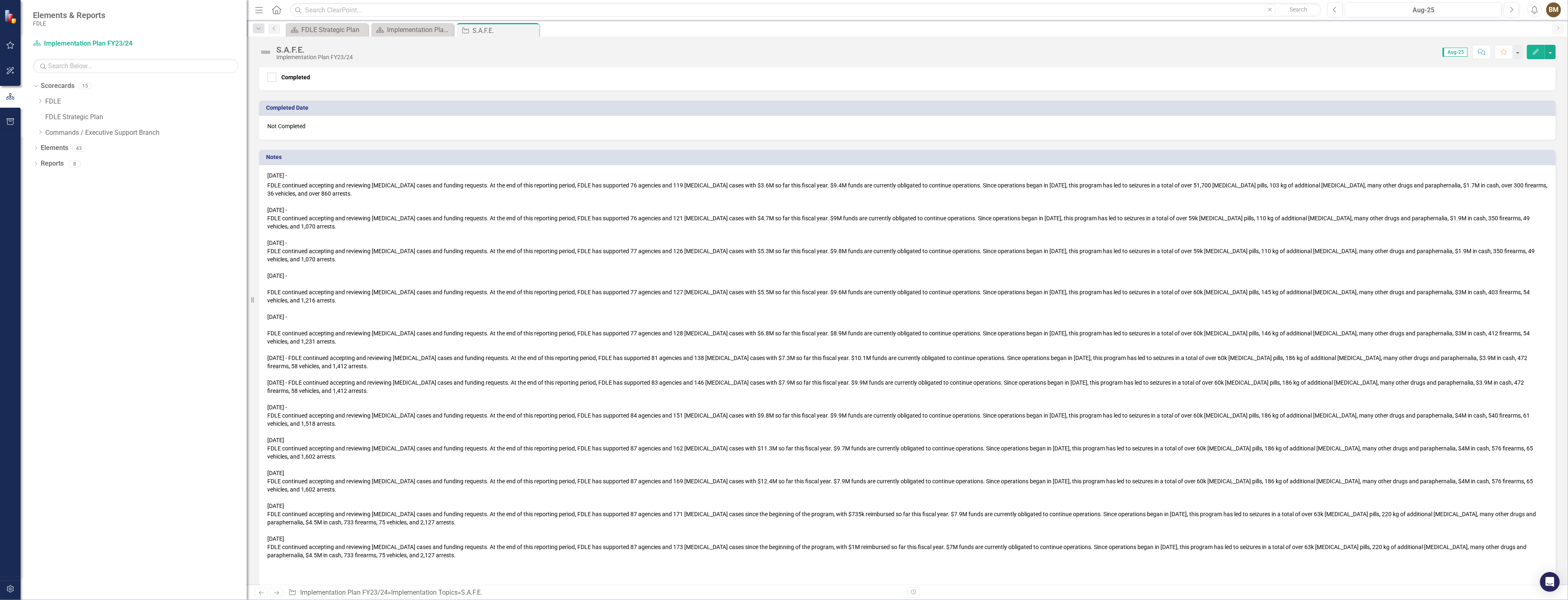
drag, startPoint x: 531, startPoint y: 31, endPoint x: 509, endPoint y: 33, distance: 22.1
click at [0, 0] on icon "Close" at bounding box center [0, 0] width 0 height 0
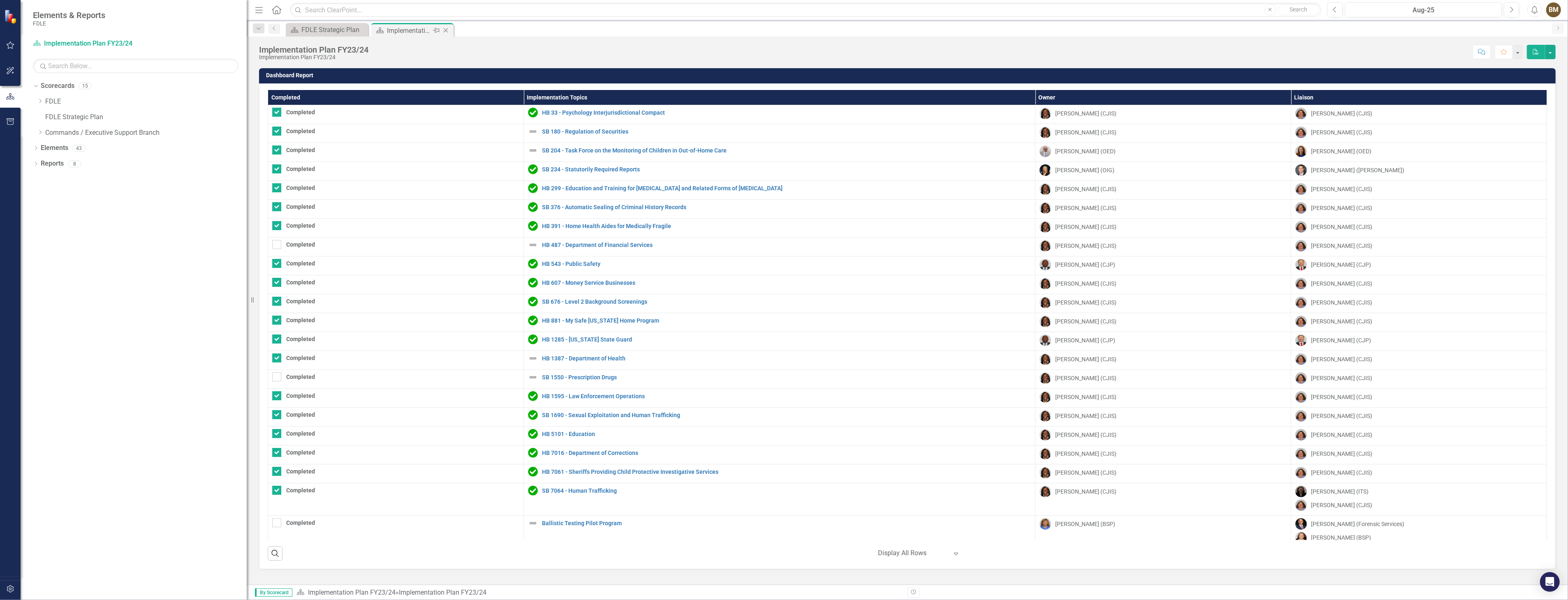
click at [446, 30] on icon "Close" at bounding box center [446, 30] width 8 height 7
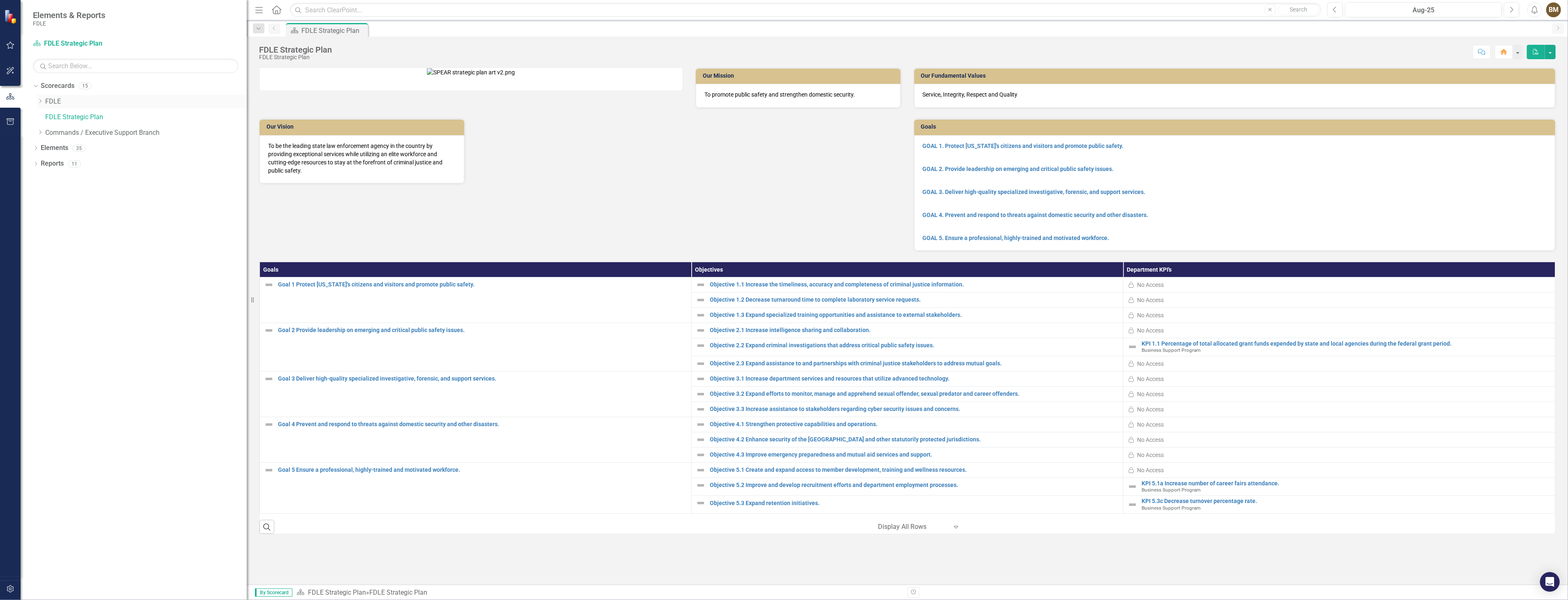
click at [41, 103] on icon "Dropdown" at bounding box center [40, 101] width 6 height 5
click at [46, 117] on icon "Dropdown" at bounding box center [48, 116] width 6 height 5
click at [112, 163] on link "Implementation Plan FY24/25" at bounding box center [154, 163] width 185 height 9
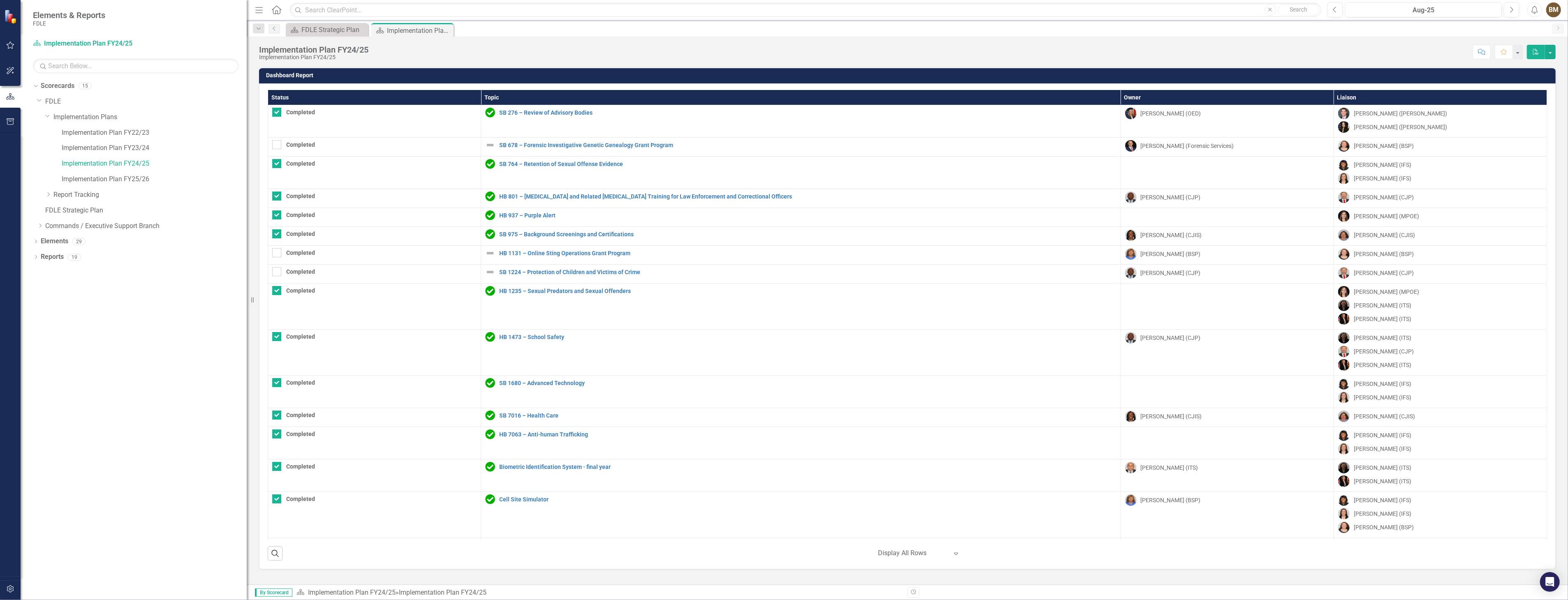
click at [1148, 54] on div "Score: N/A Aug-25 Completed Comment Favorite PDF" at bounding box center [963, 52] width 1183 height 14
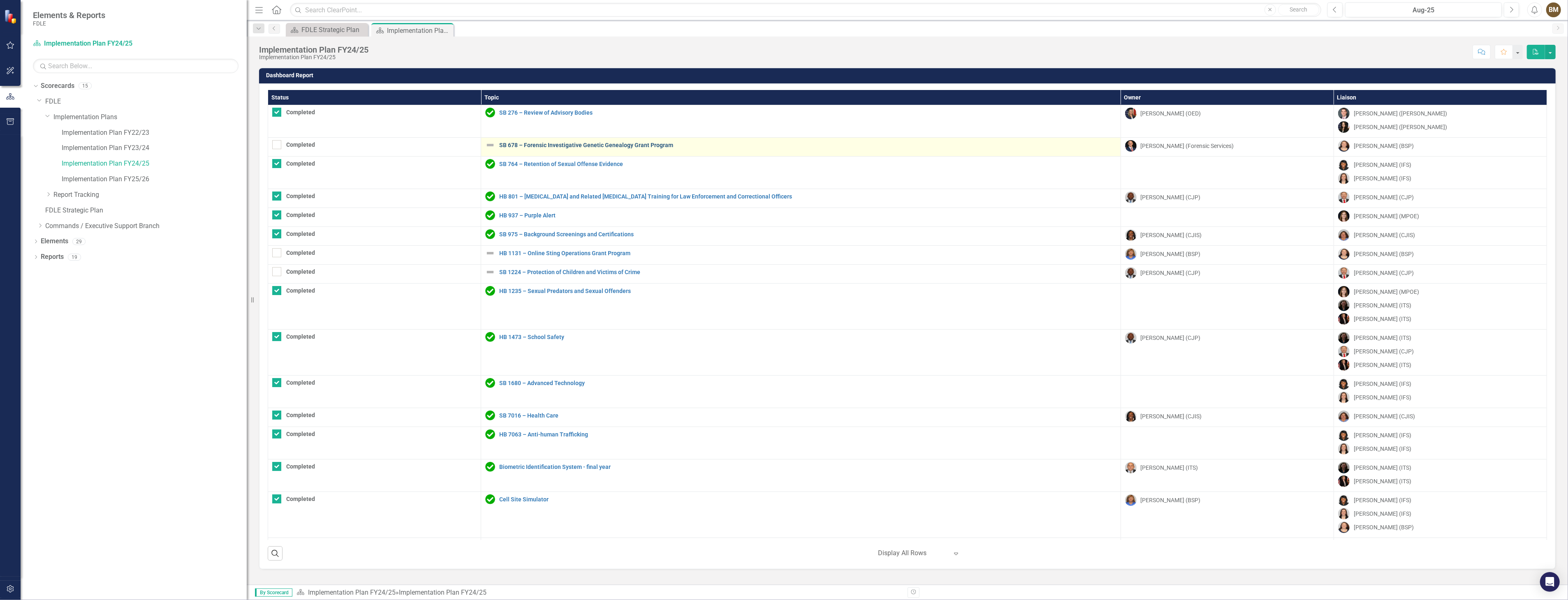
click at [637, 145] on link "SB 678 – Forensic Investigative Genetic Genealogy Grant Program" at bounding box center [808, 145] width 617 height 6
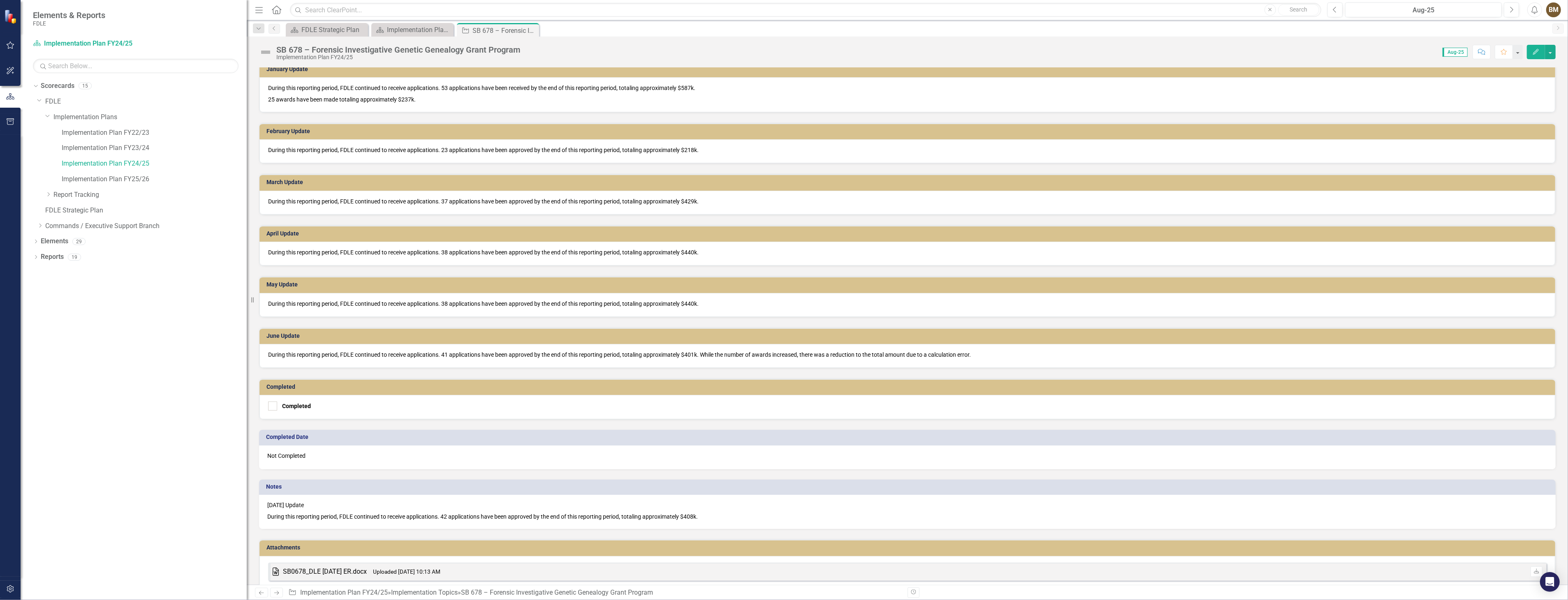
scroll to position [715, 0]
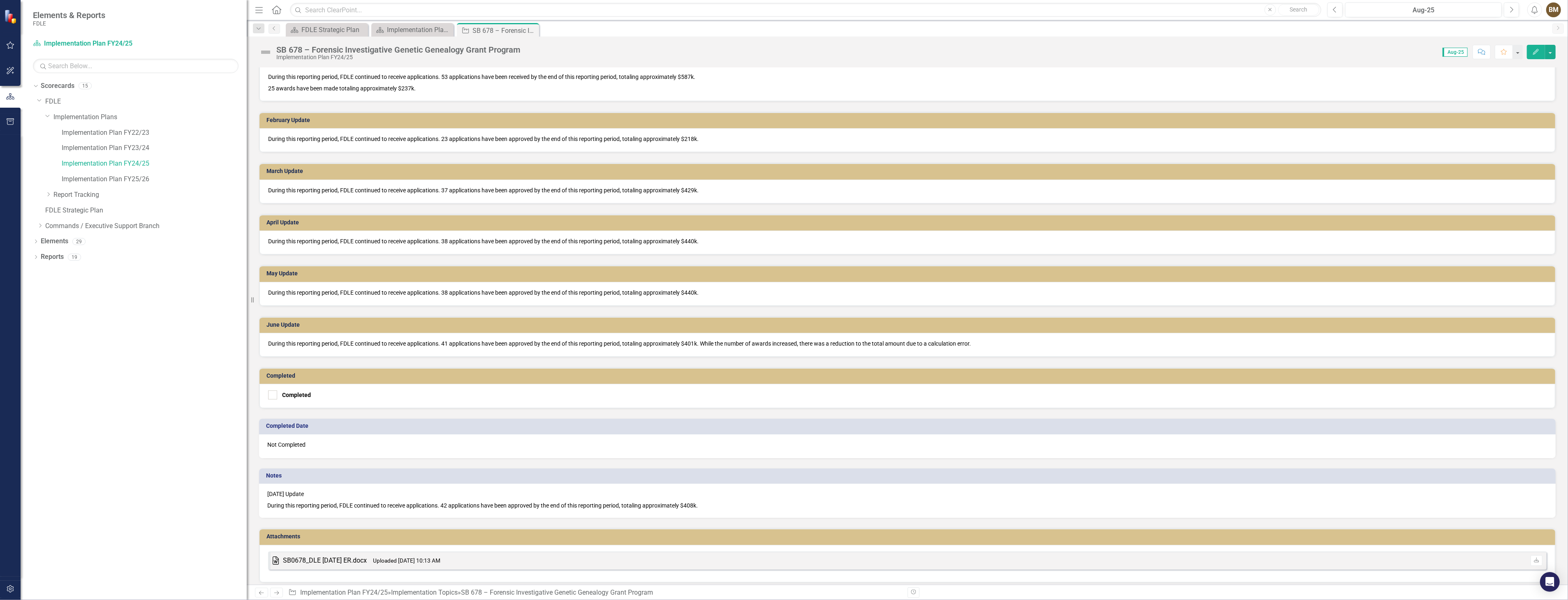
click at [697, 506] on div "[DATE] Update During this reporting period, FDLE continued to receive applicati…" at bounding box center [907, 500] width 1297 height 34
click at [709, 500] on p "During this reporting period, FDLE continued to receive applications. 42 applic…" at bounding box center [907, 505] width 1280 height 10
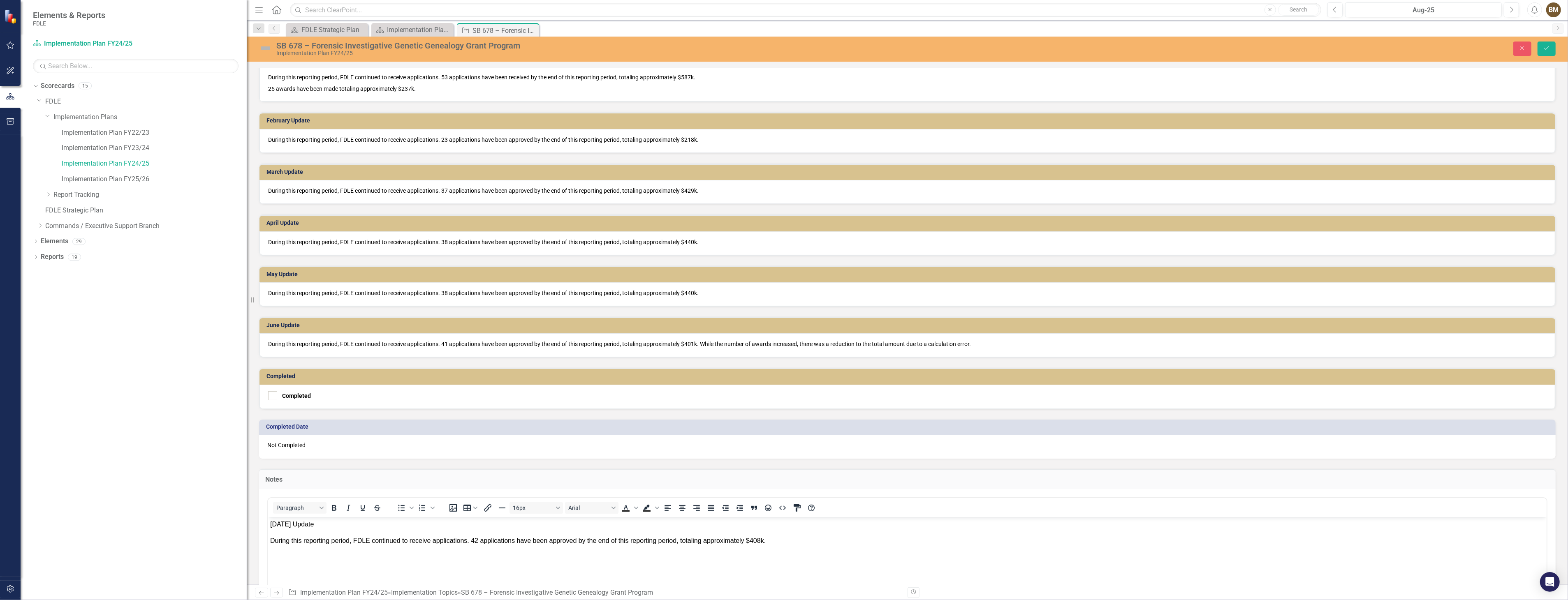
scroll to position [853, 0]
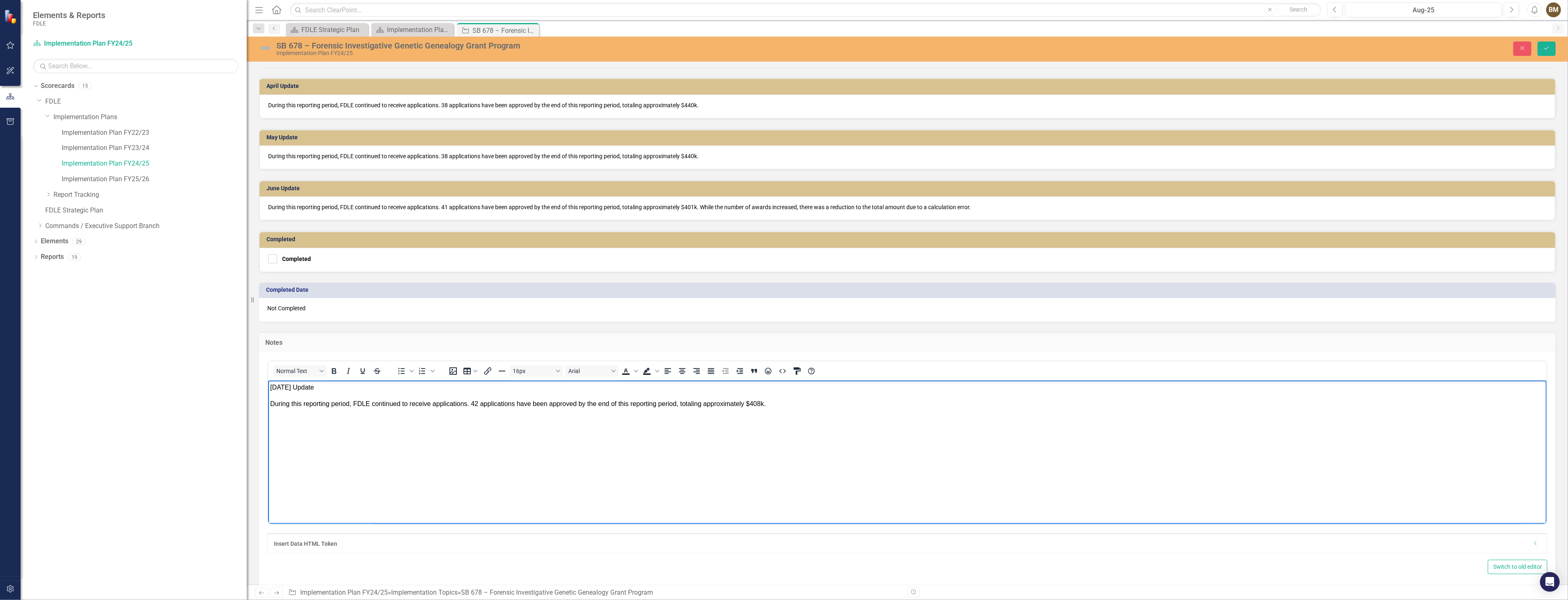
click at [779, 402] on p "During this reporting period, FDLE continued to receive applications. 42 applic…" at bounding box center [906, 404] width 1274 height 10
click at [343, 441] on p "Rich Text Area. Press ALT-0 for help." at bounding box center [906, 437] width 1274 height 10
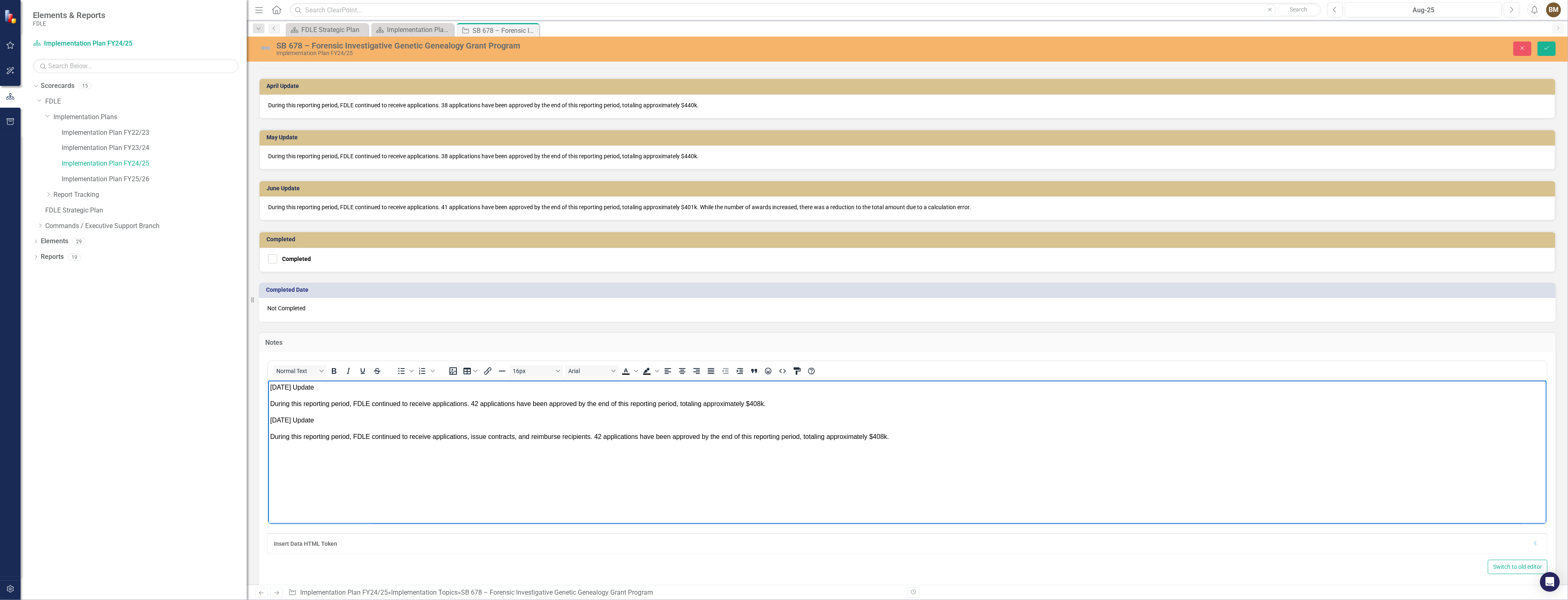
click at [897, 437] on p "During this reporting period, FDLE continued to receive applications, issue con…" at bounding box center [906, 437] width 1274 height 10
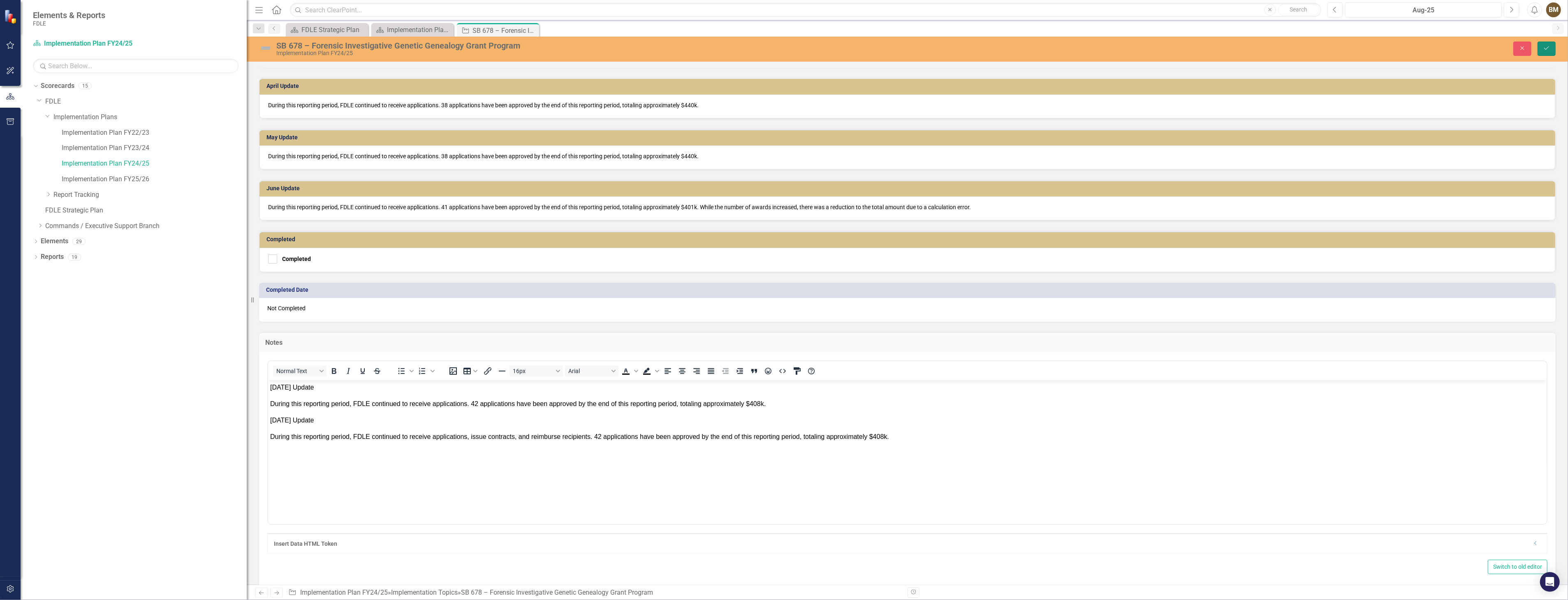
click at [1544, 49] on icon "Save" at bounding box center [1546, 48] width 7 height 6
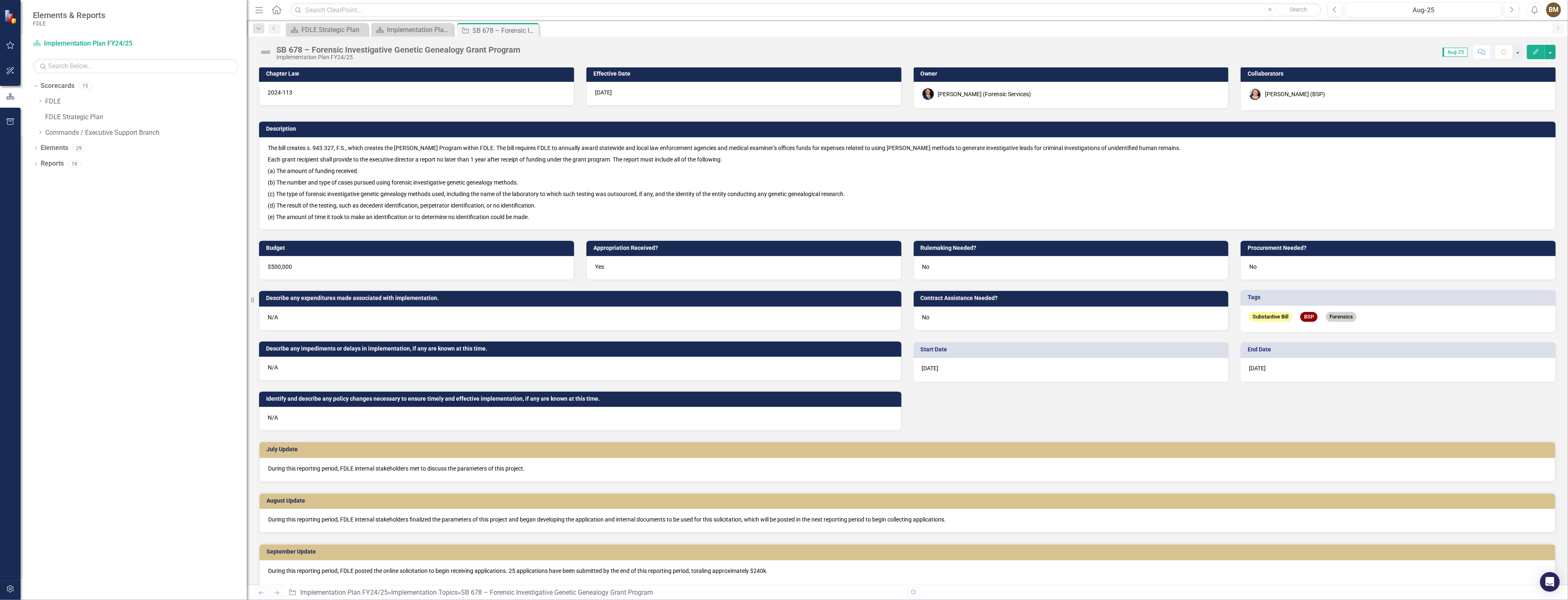
scroll to position [0, 0]
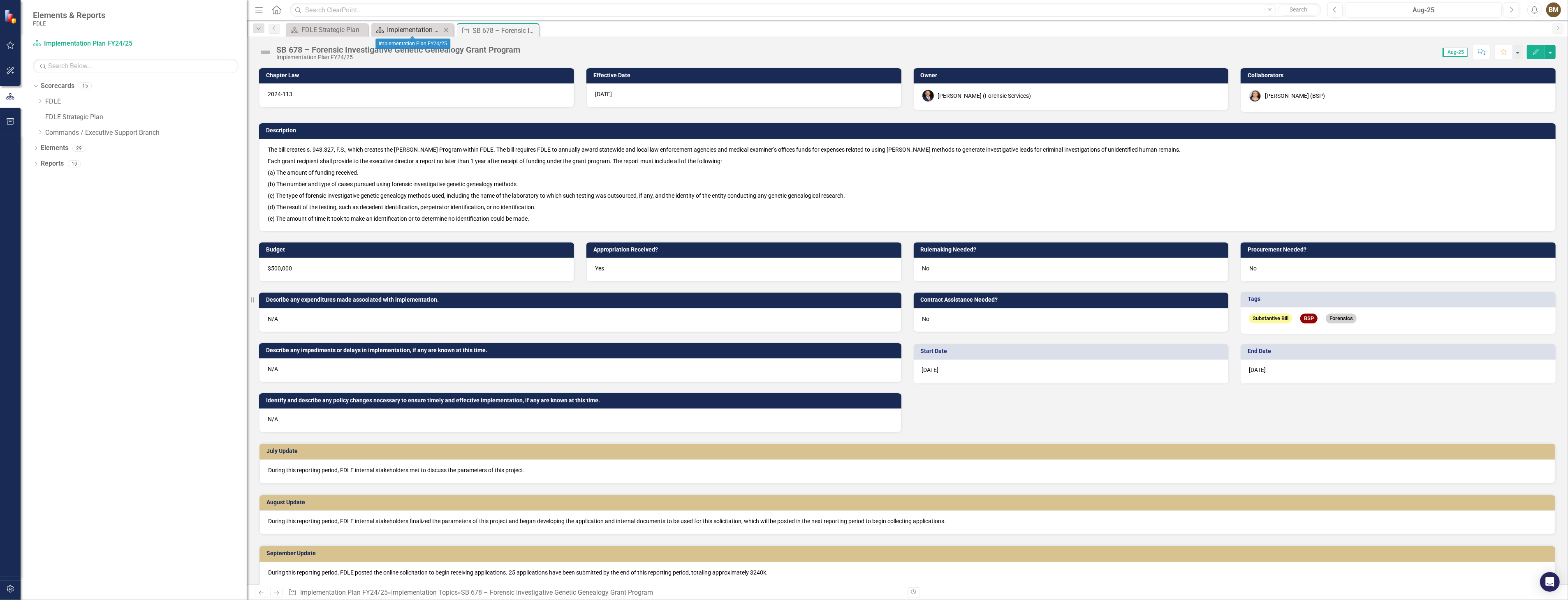
click at [404, 32] on div "Implementation Plan FY24/25" at bounding box center [414, 30] width 55 height 10
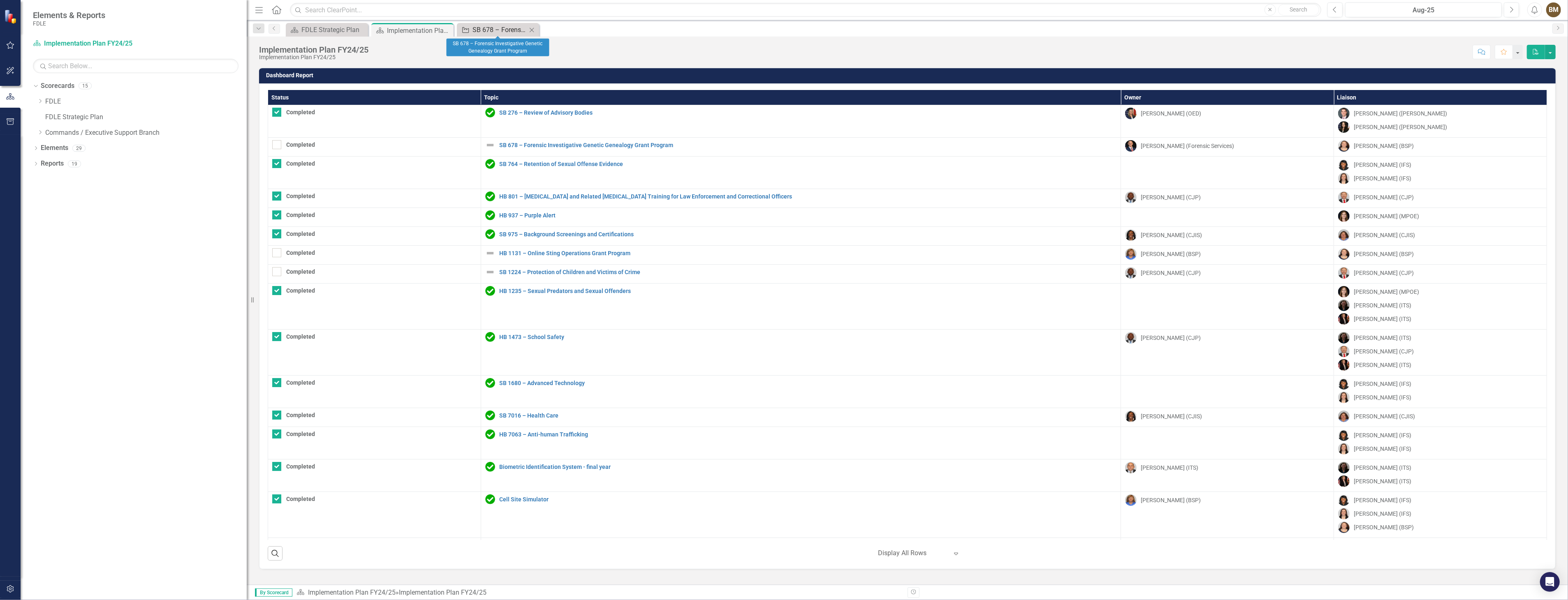
click at [502, 33] on div "SB 678 – Forensic Investigative Genetic Genealogy Grant Program" at bounding box center [499, 30] width 55 height 10
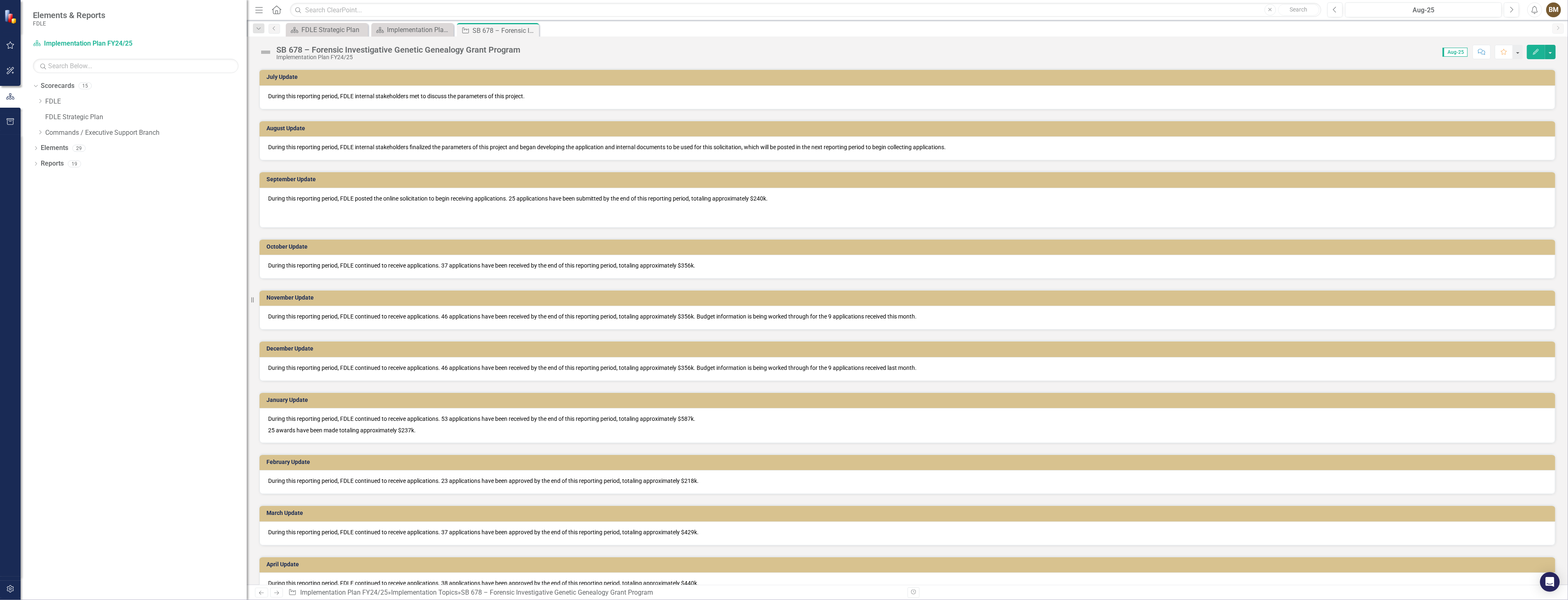
scroll to position [145, 0]
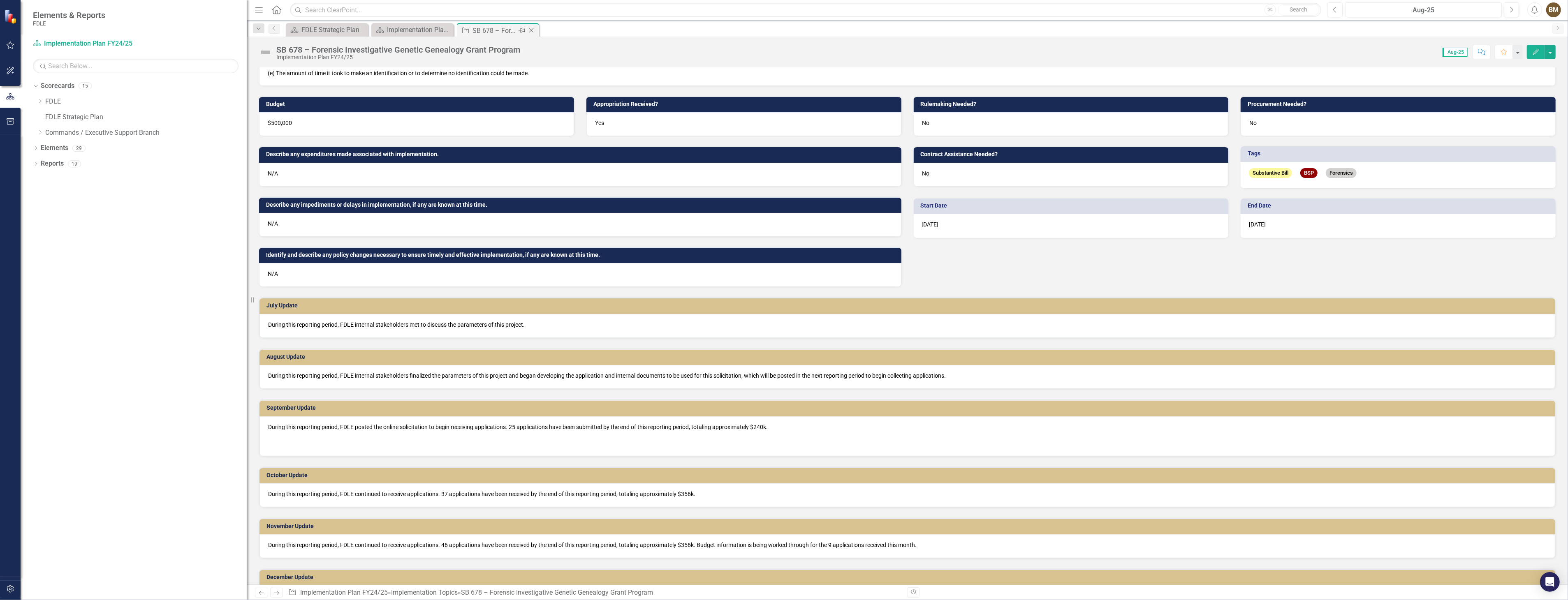
click at [531, 30] on icon at bounding box center [531, 31] width 4 height 4
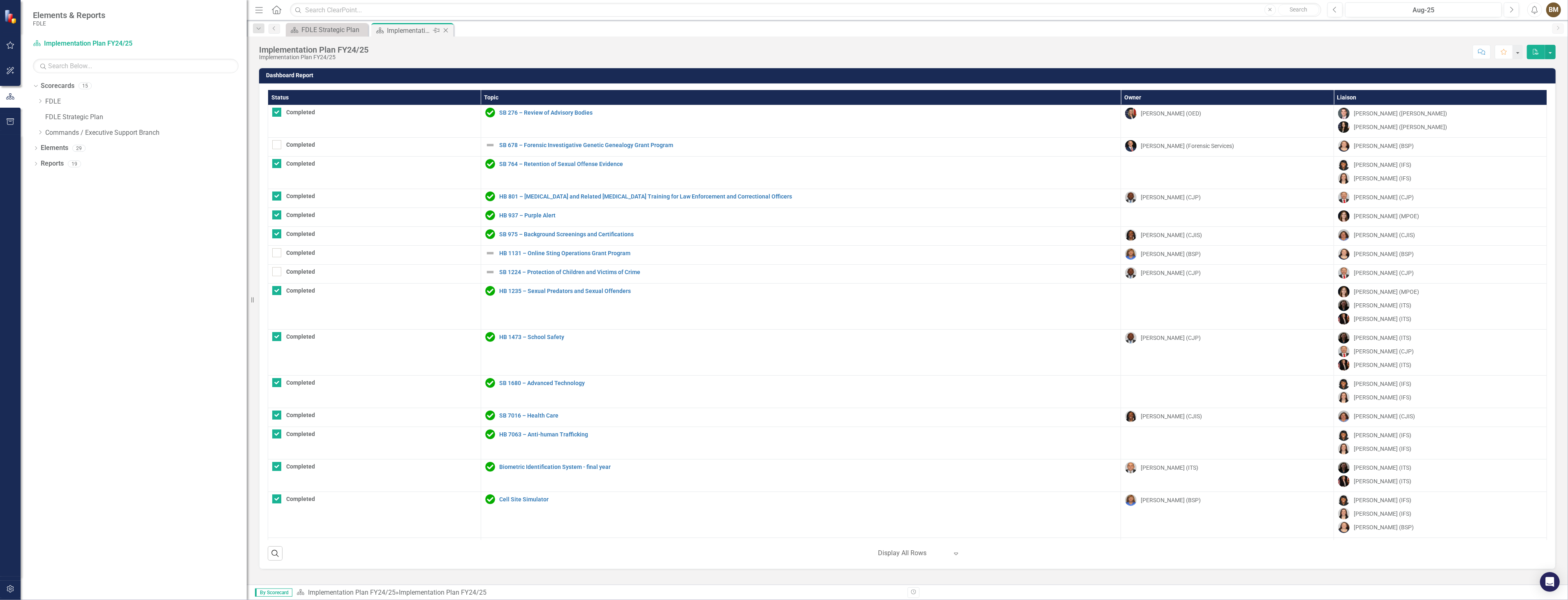
click at [444, 31] on icon "Close" at bounding box center [446, 30] width 8 height 7
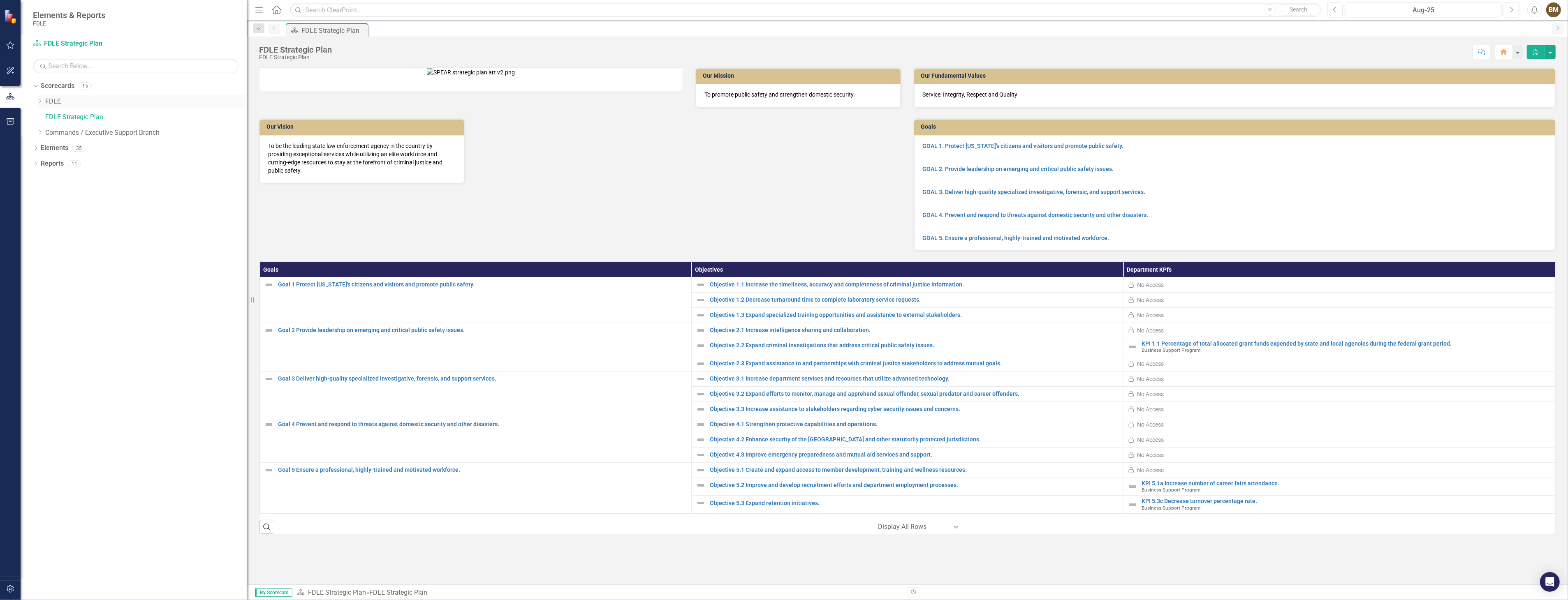
click at [41, 102] on icon "Dropdown" at bounding box center [40, 101] width 6 height 5
click at [48, 120] on div "Dropdown" at bounding box center [48, 118] width 6 height 7
click at [116, 165] on link "Implementation Plan FY24/25" at bounding box center [154, 163] width 185 height 9
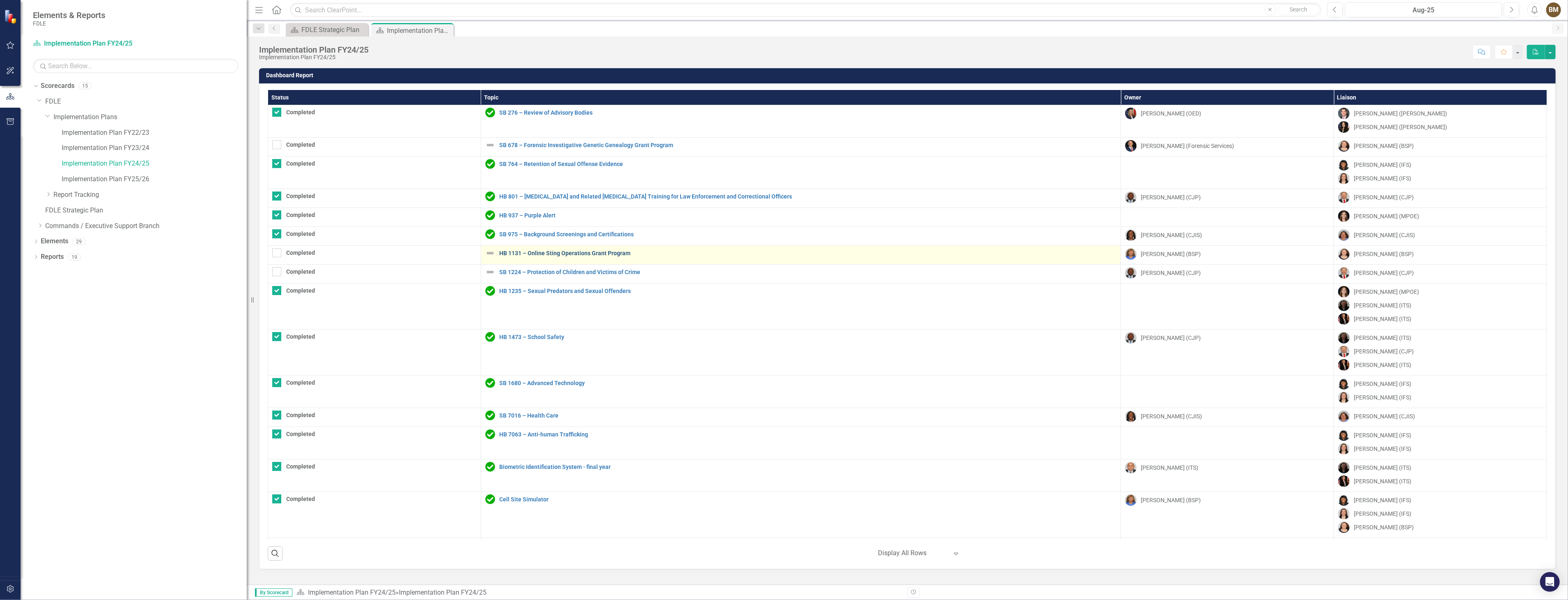
click at [587, 252] on link "HB 1131 – Online Sting Operations Grant Program" at bounding box center [808, 253] width 618 height 6
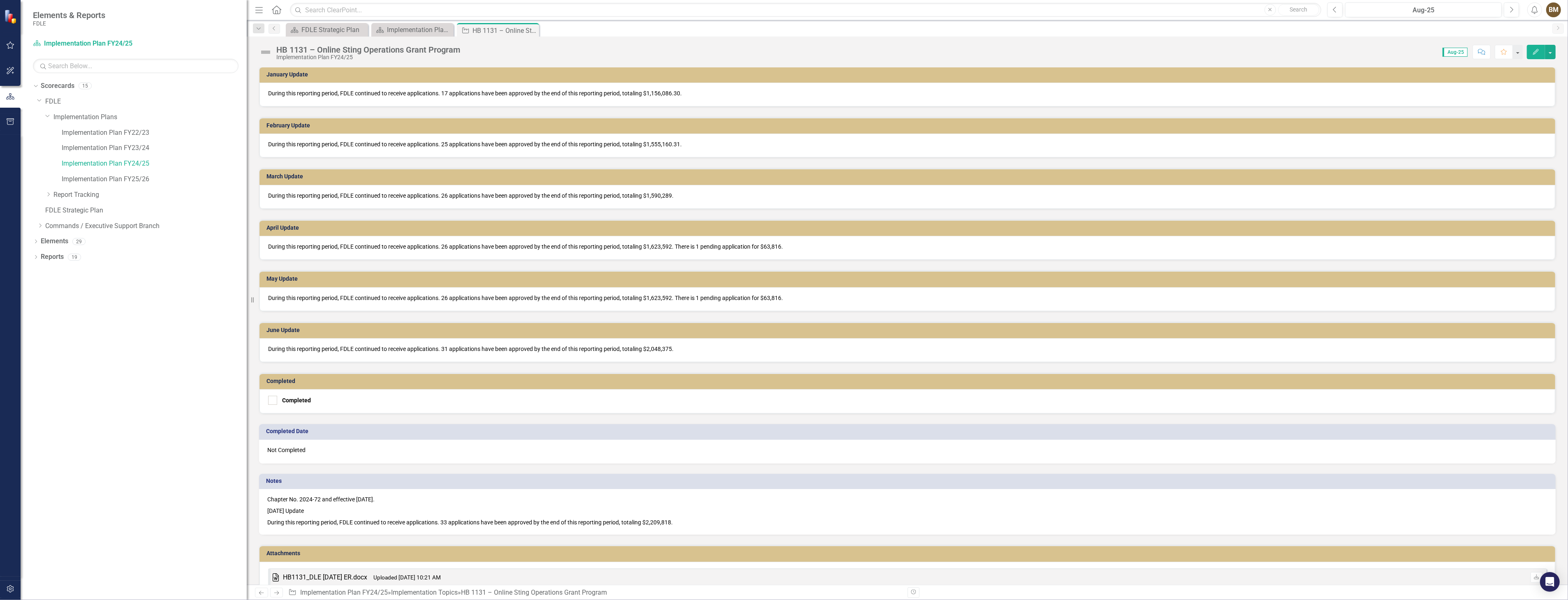
scroll to position [656, 0]
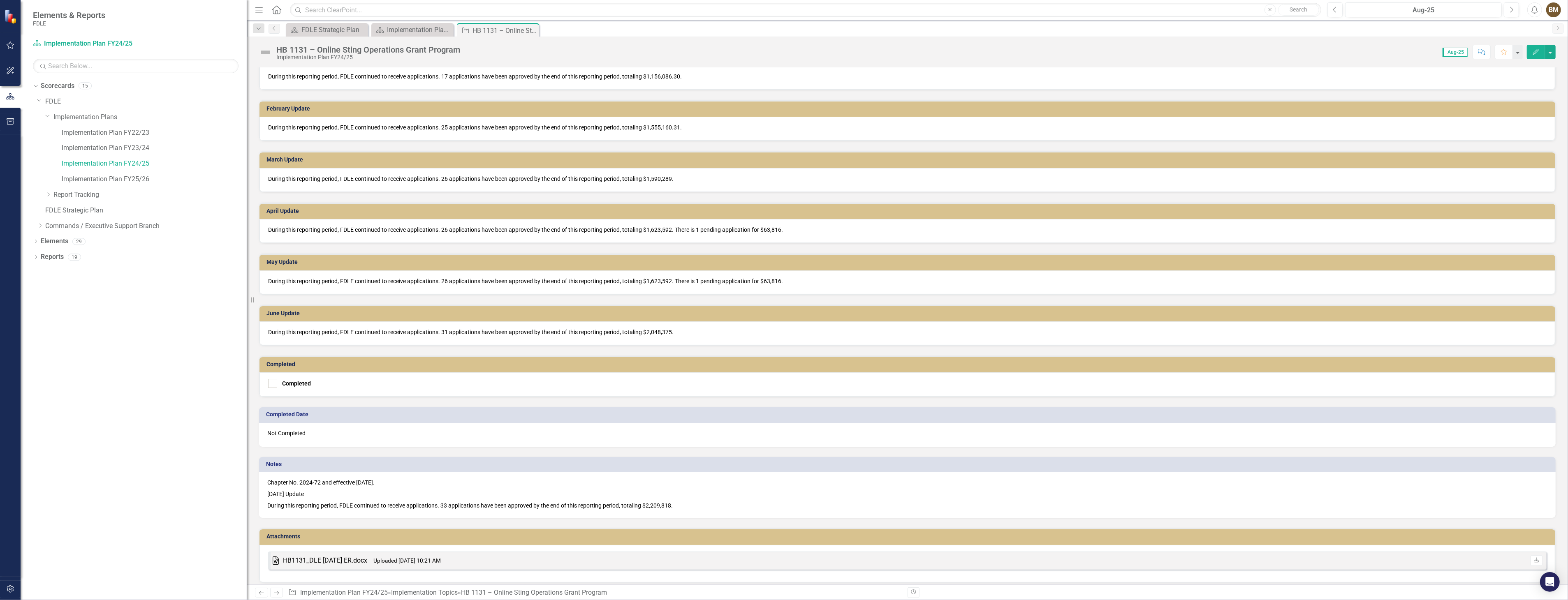
click at [720, 492] on p "[DATE] Update" at bounding box center [907, 494] width 1280 height 12
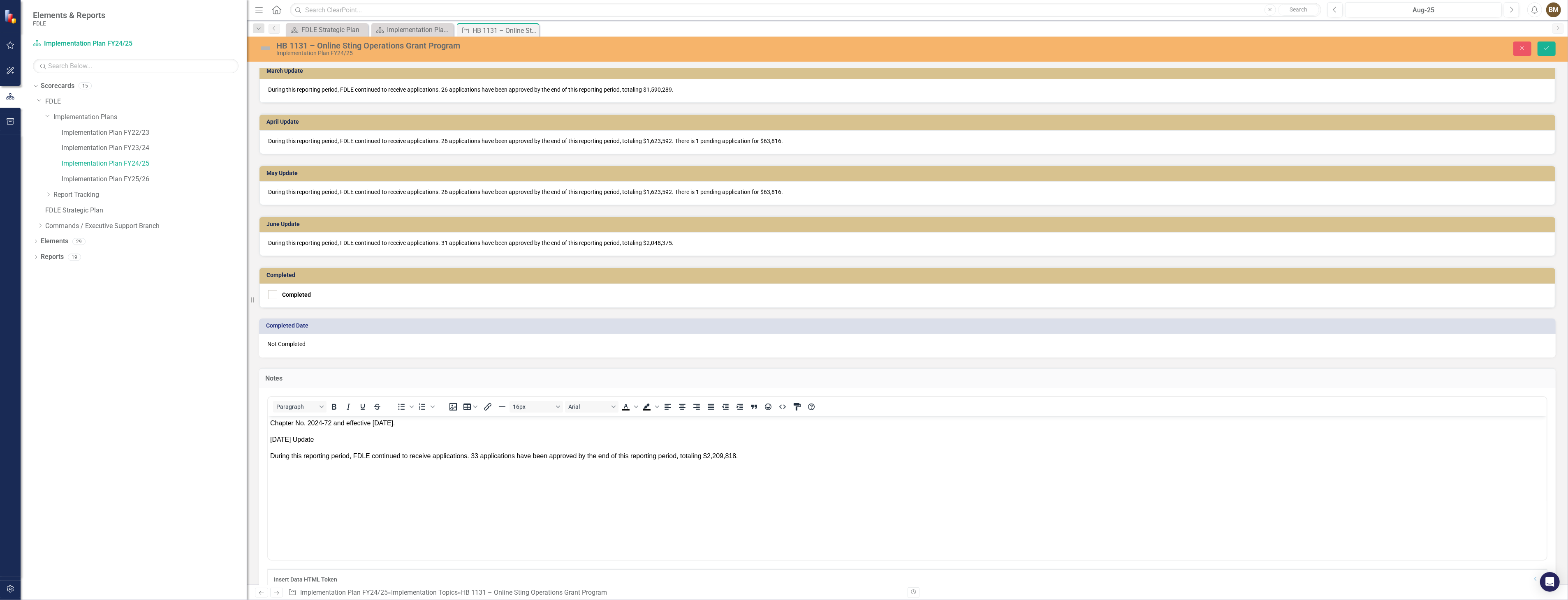
scroll to position [747, 0]
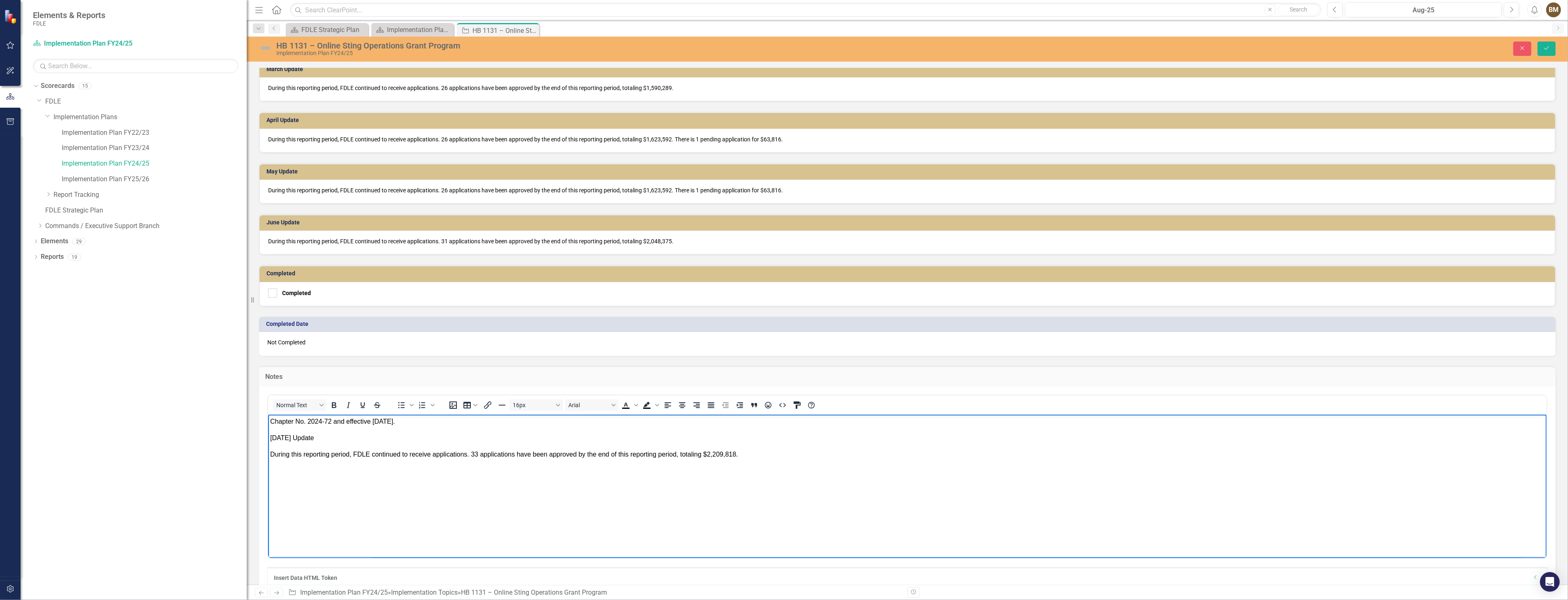
click at [747, 453] on p "During this reporting period, FDLE continued to receive applications. 33 applic…" at bounding box center [906, 454] width 1274 height 10
click at [275, 483] on p "Rich Text Area. Press ALT-0 for help." at bounding box center [906, 487] width 1274 height 10
click at [272, 480] on body "Chapter No. 2024-72 and effective [DATE]. [DATE] Update During this reporting p…" at bounding box center [906, 476] width 1279 height 123
click at [273, 478] on body "Chapter No. 2024-72 and effective [DATE]. [DATE] Update During this reporting p…" at bounding box center [906, 476] width 1279 height 123
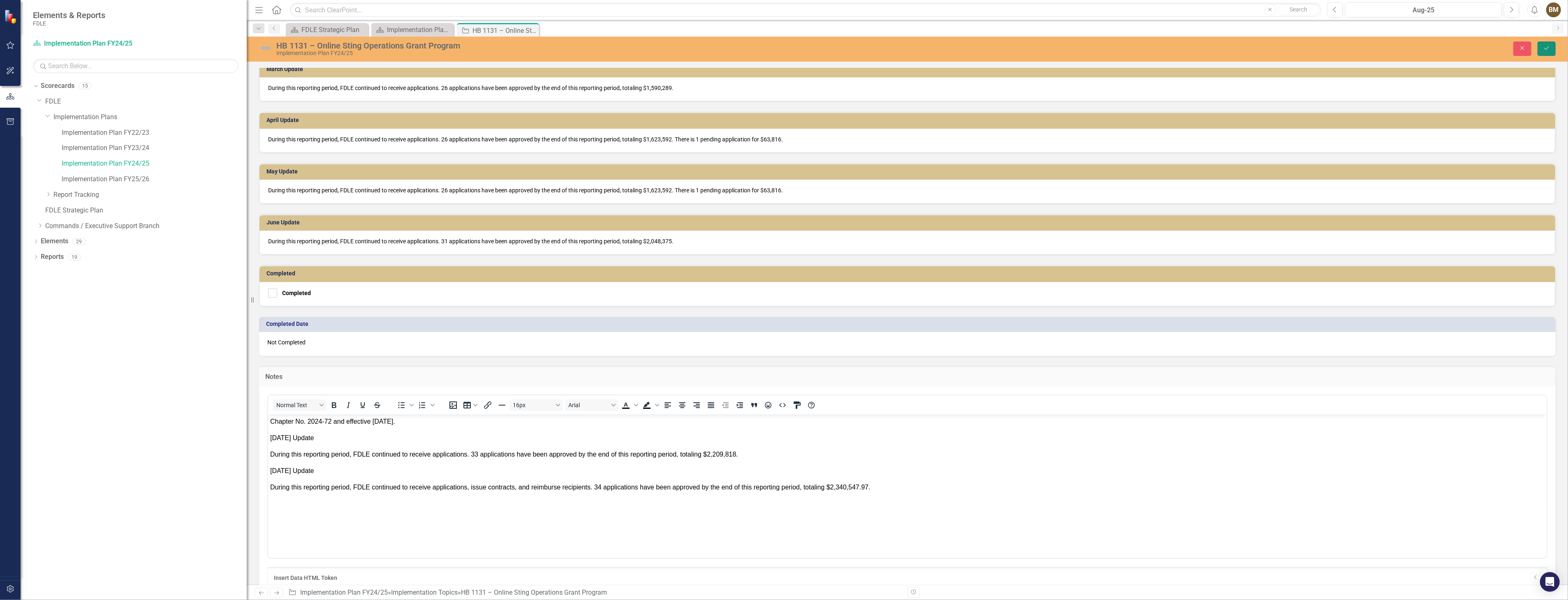
click at [1545, 49] on icon "Save" at bounding box center [1546, 48] width 7 height 6
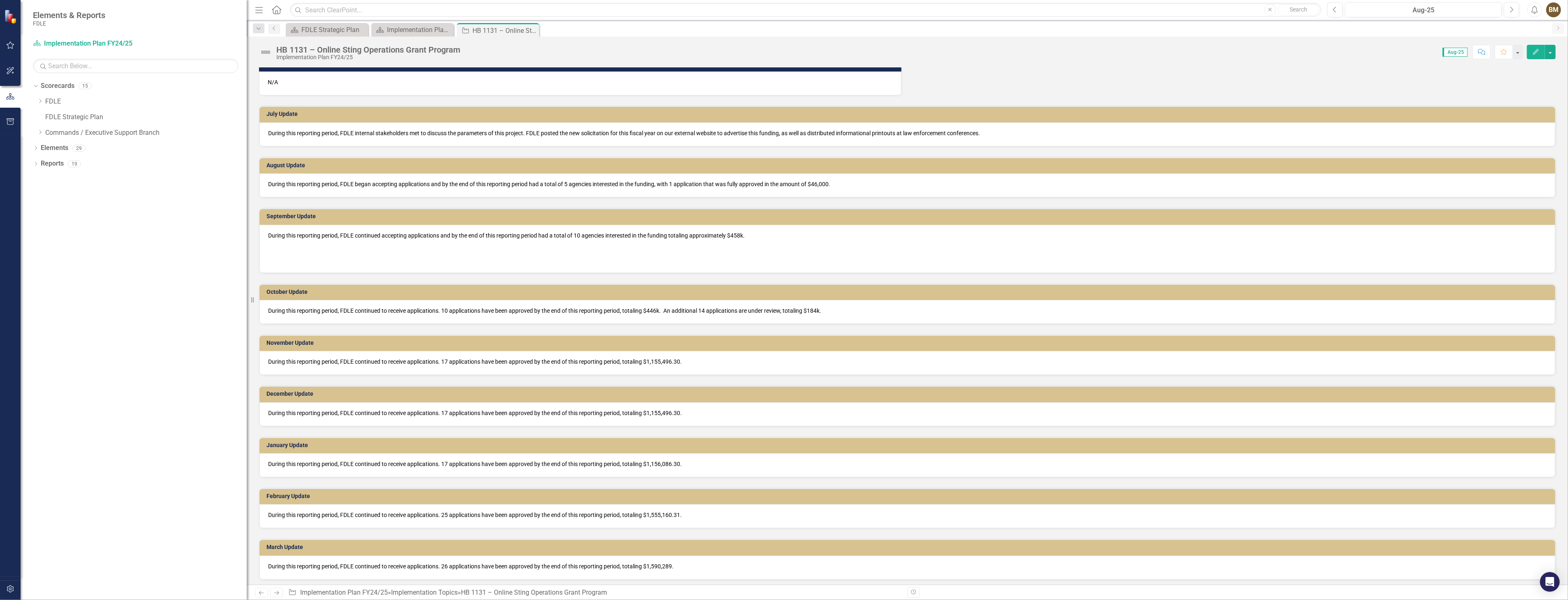
scroll to position [131, 0]
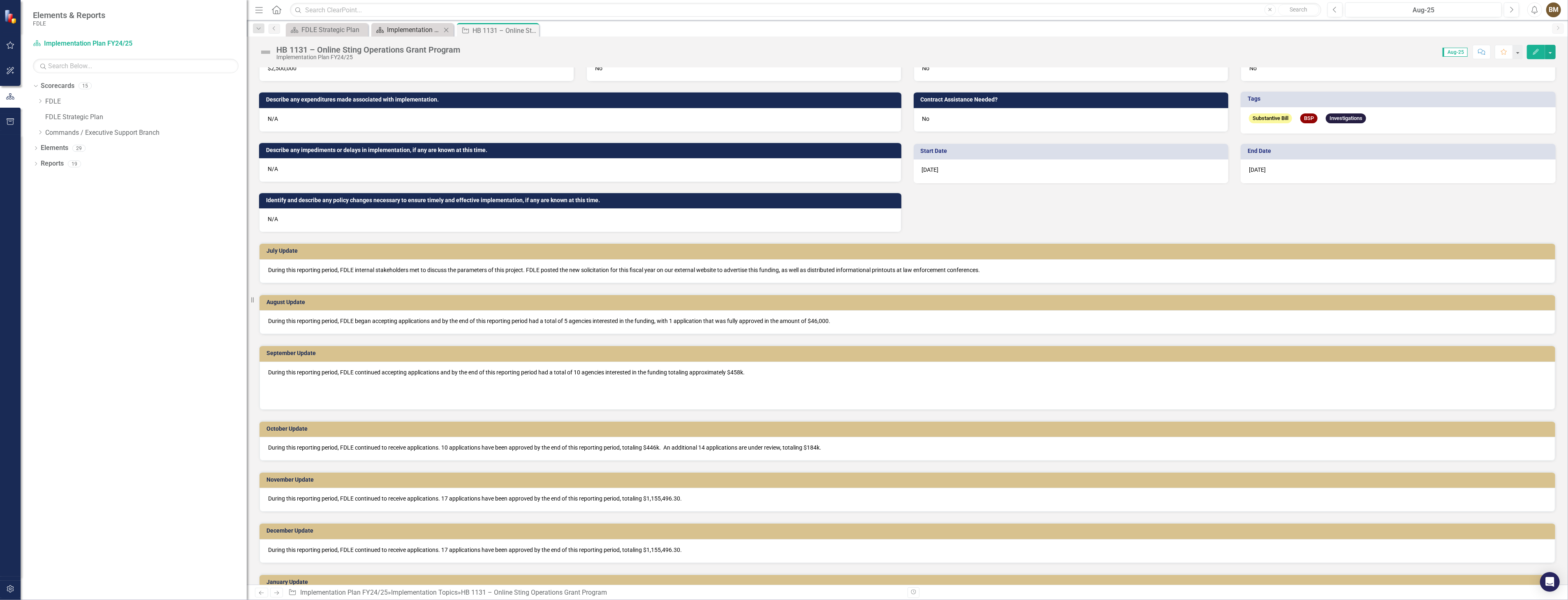
click at [405, 30] on div "Implementation Plan FY24/25" at bounding box center [414, 30] width 55 height 10
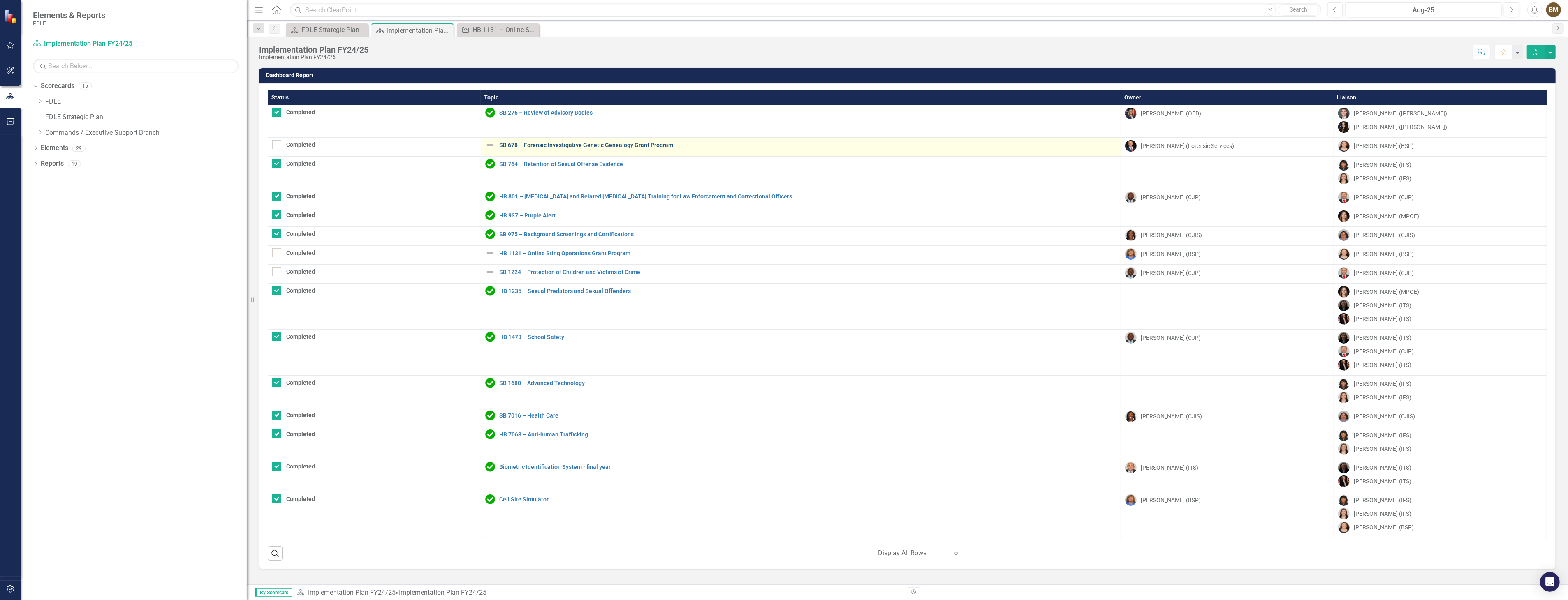
click at [628, 145] on link "SB 678 – Forensic Investigative Genetic Genealogy Grant Program" at bounding box center [808, 145] width 618 height 6
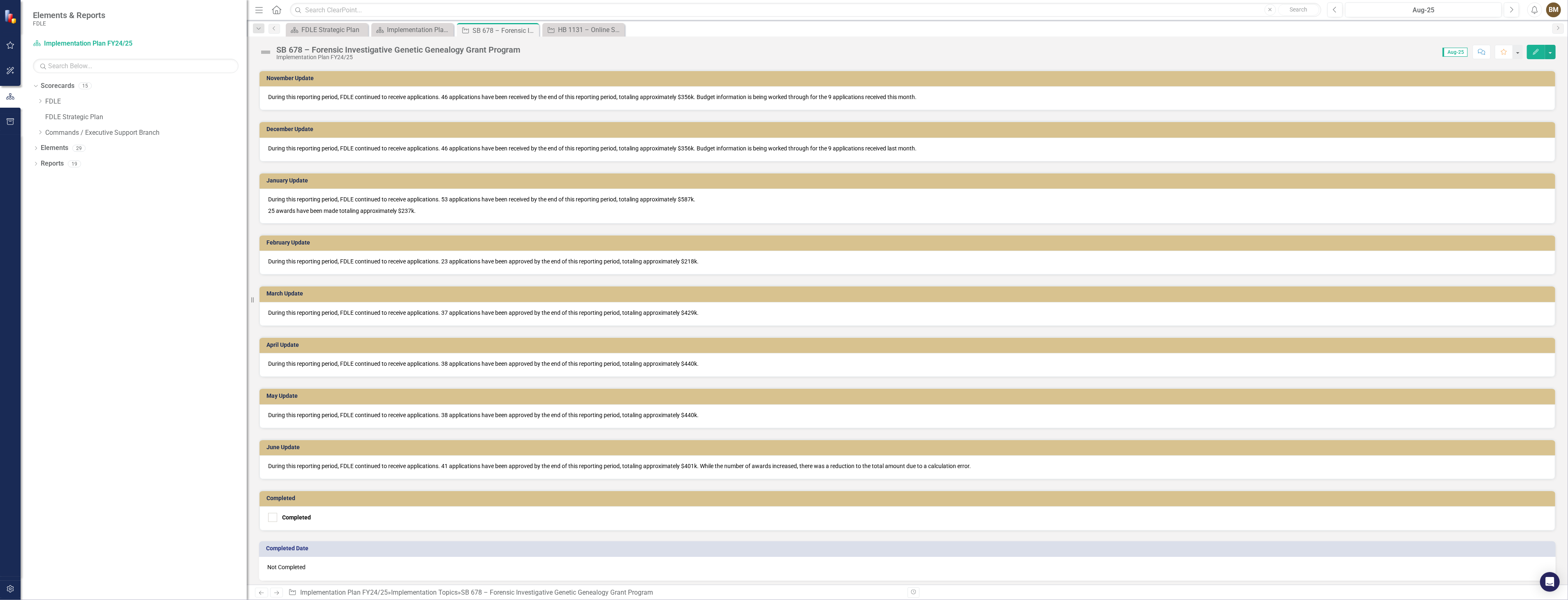
scroll to position [739, 0]
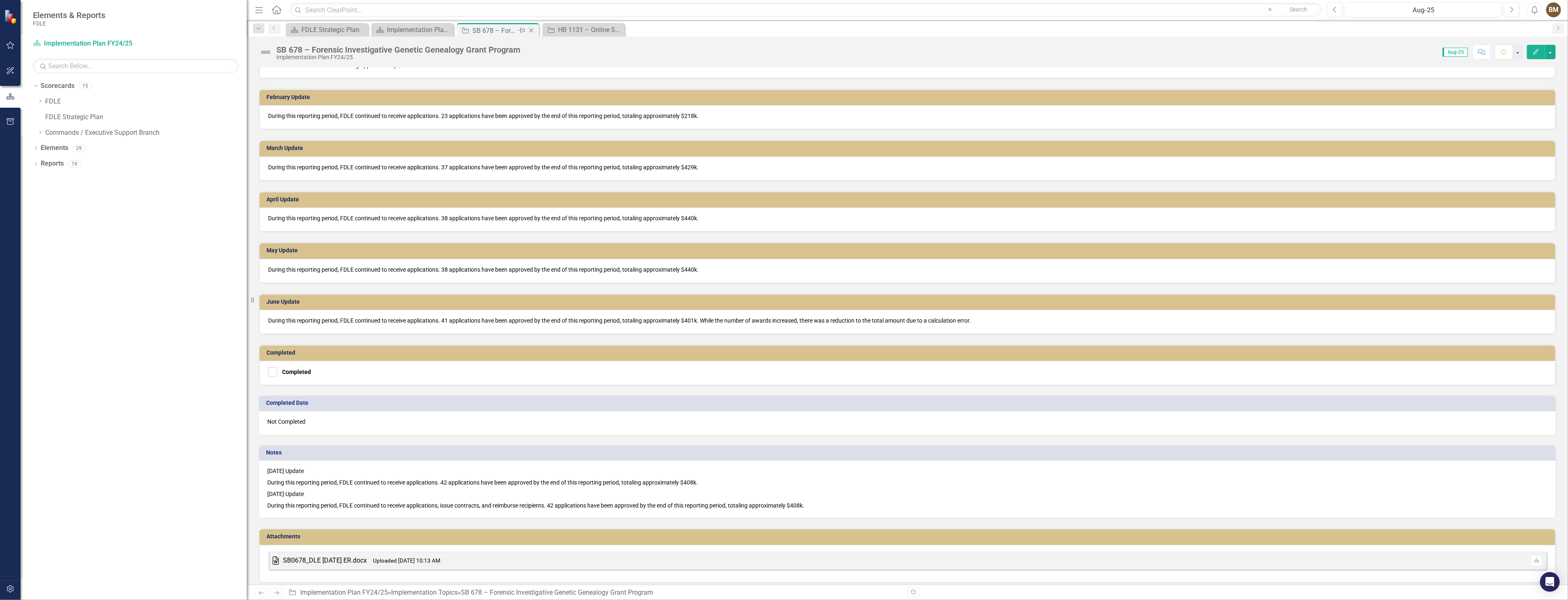
click at [499, 33] on div "SB 678 – Forensic Investigative Genetic Genealogy Grant Program" at bounding box center [494, 31] width 44 height 10
click at [573, 32] on div "HB 1131 – Online Sting Operations Grant Program" at bounding box center [585, 30] width 55 height 10
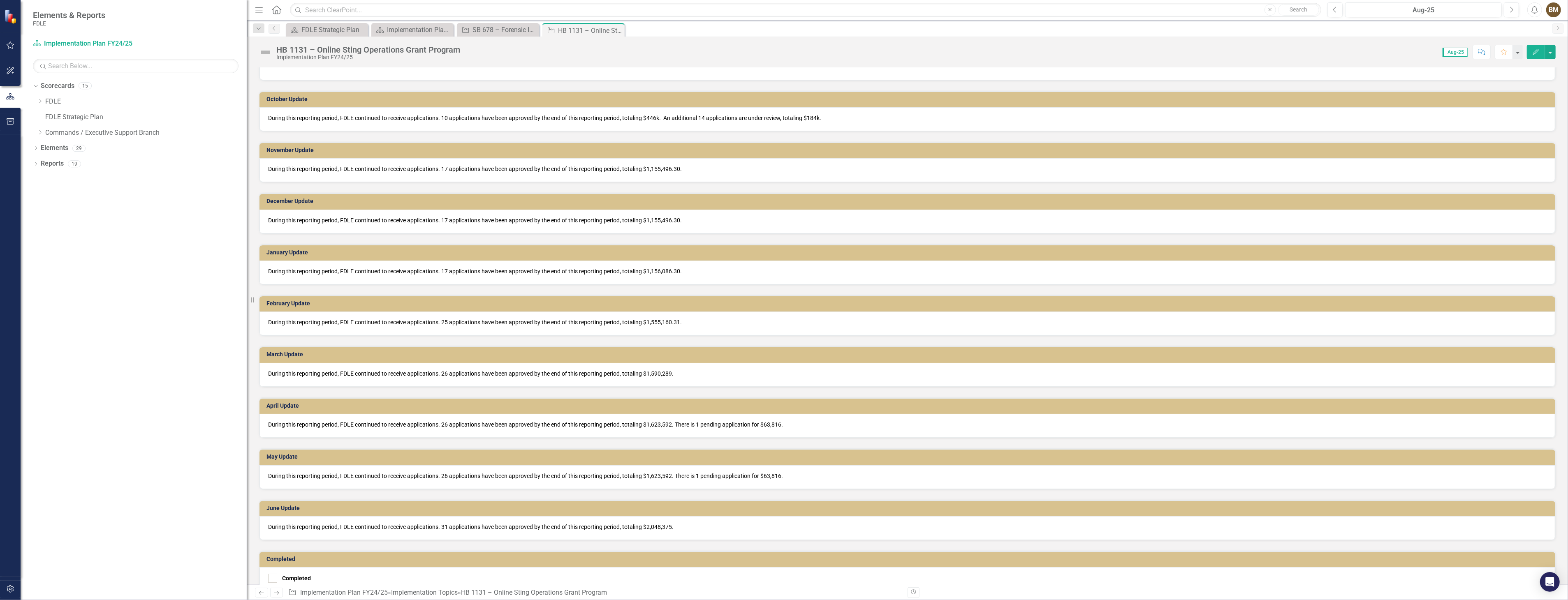
scroll to position [456, 0]
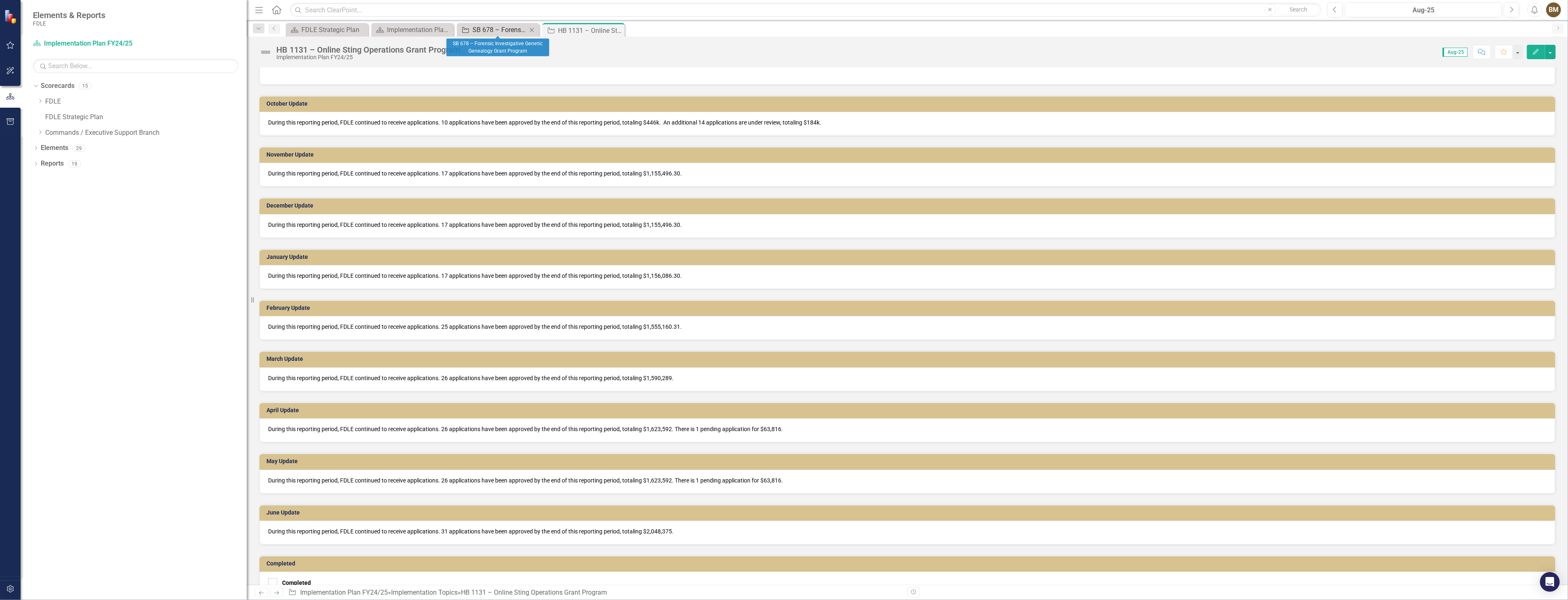
click at [495, 31] on div "SB 678 – Forensic Investigative Genetic Genealogy Grant Program" at bounding box center [499, 30] width 55 height 10
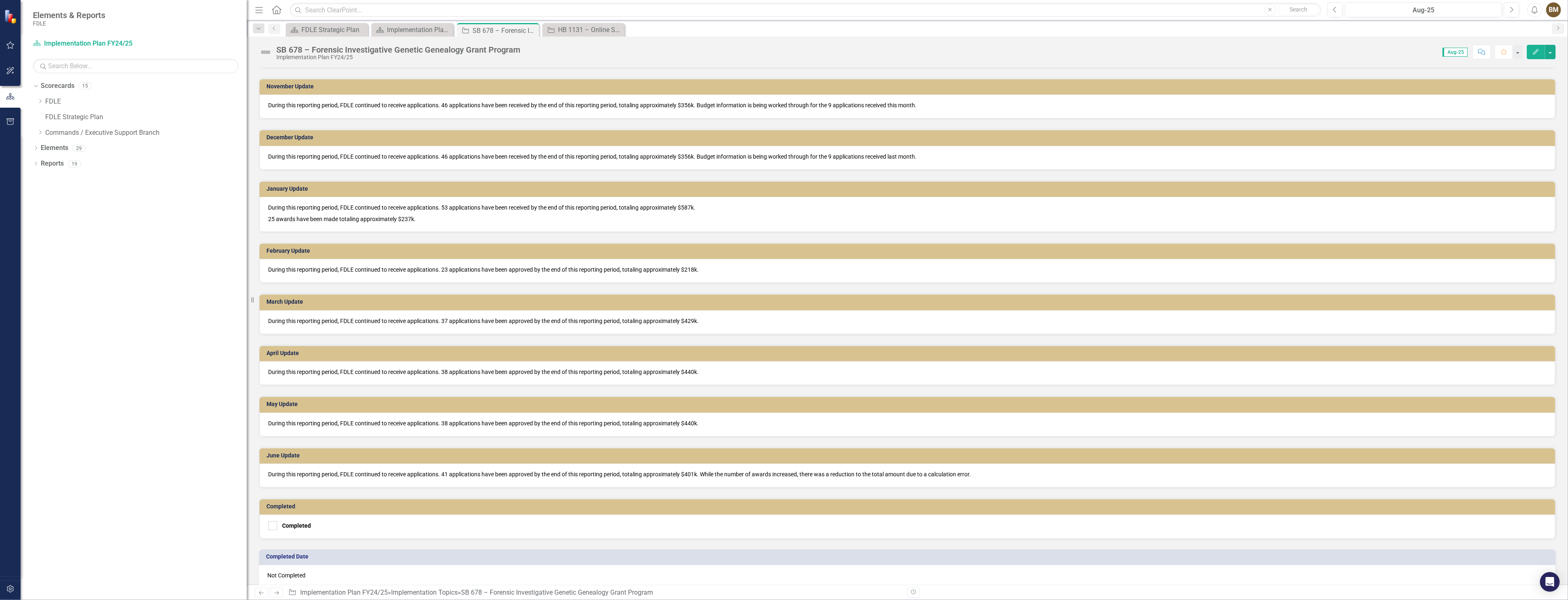
scroll to position [730, 0]
